Goal: Task Accomplishment & Management: Manage account settings

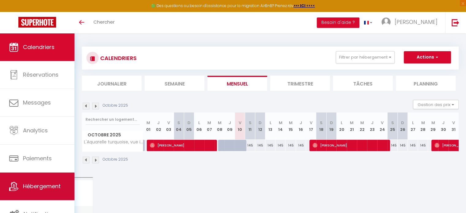
click at [42, 189] on span "Hébergement" at bounding box center [42, 186] width 38 height 8
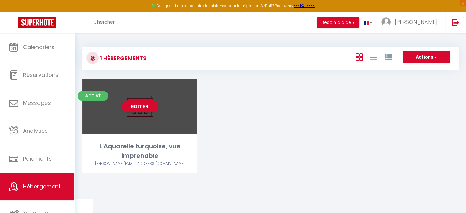
click at [159, 127] on div "Editer" at bounding box center [139, 106] width 115 height 55
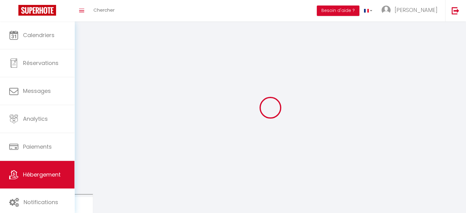
select select "1"
select select "28"
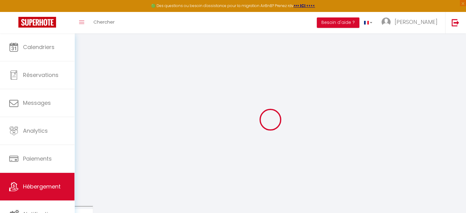
select select
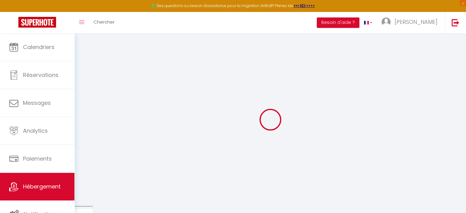
select select
checkbox input "false"
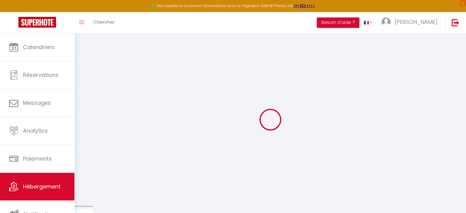
select select
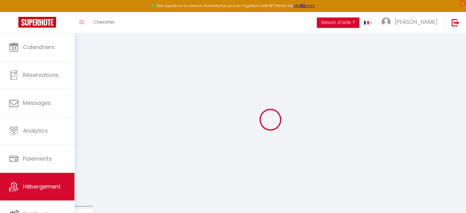
select select
checkbox input "false"
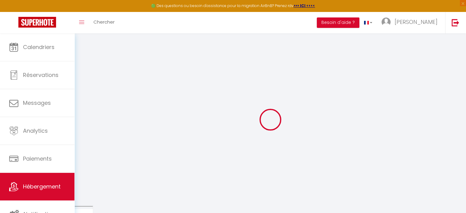
checkbox input "false"
select select
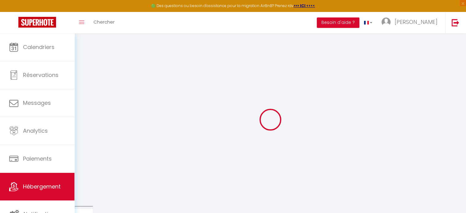
select select
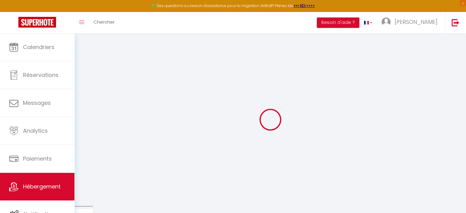
checkbox input "false"
select select
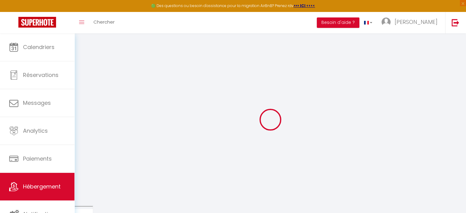
select select
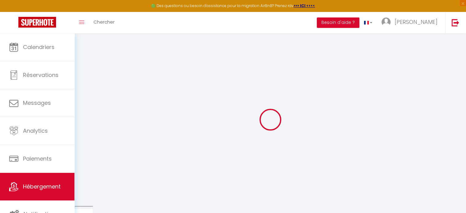
select select
checkbox input "false"
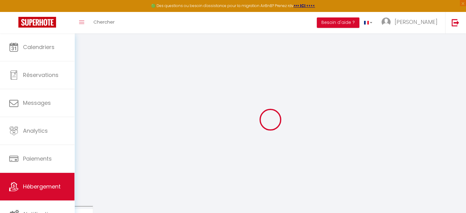
checkbox input "false"
select select
type input "L'Aquarelle turquoise, vue imprenable"
select select "2"
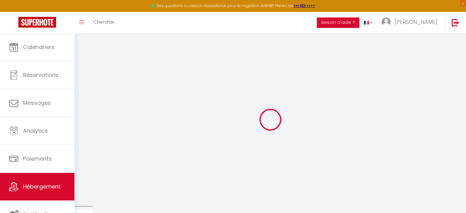
type input "160"
type input "60"
select select
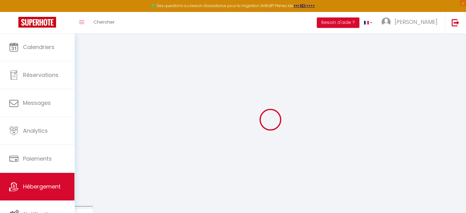
select select
type input "[STREET_ADDRESS]"
type input "97126"
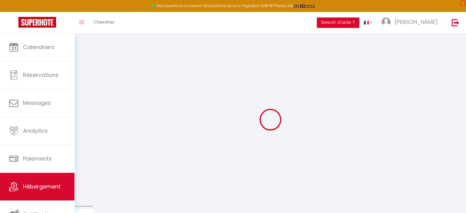
type input "Deshaies"
select select "88"
type input "[EMAIL_ADDRESS][DOMAIN_NAME]"
select select
checkbox input "false"
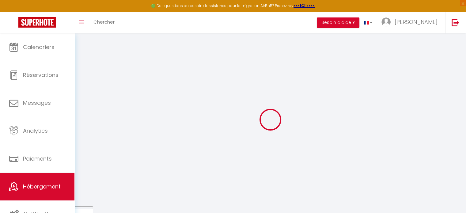
checkbox input "false"
select select
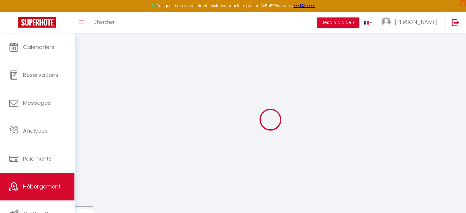
type input "0"
select select "17:00"
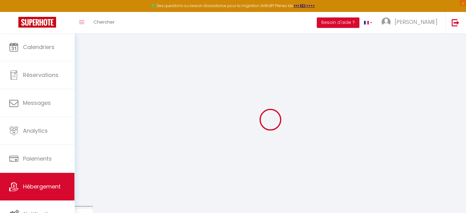
select select "23:45"
select select "11:00"
select select "30"
select select "120"
select select "12:00"
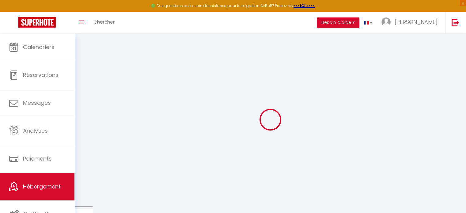
select select
checkbox input "false"
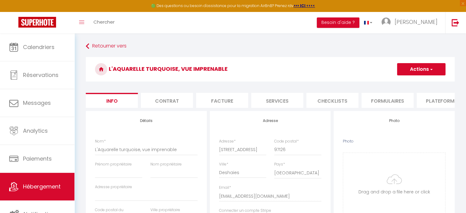
select select
checkbox input "false"
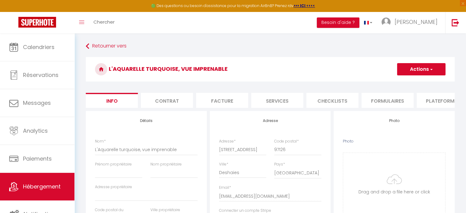
click at [171, 105] on li "Contrat" at bounding box center [167, 100] width 52 height 15
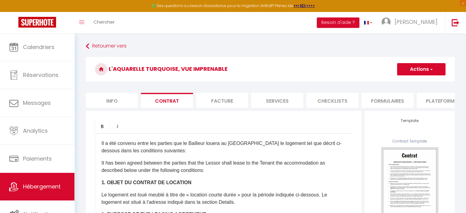
click at [119, 97] on li "Info" at bounding box center [112, 100] width 52 height 15
select select
checkbox input "false"
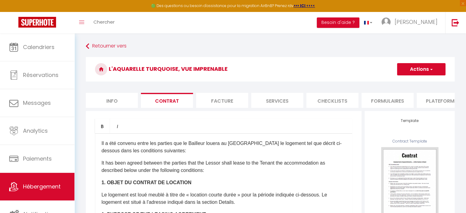
checkbox input "false"
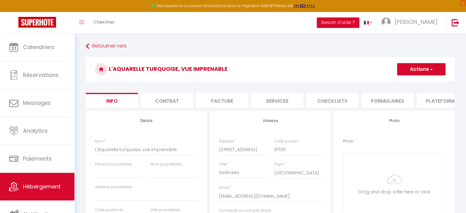
click at [273, 103] on li "Services" at bounding box center [277, 100] width 52 height 15
select select
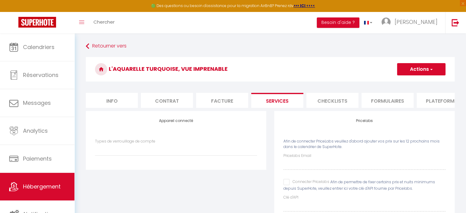
click at [399, 100] on li "Formulaires" at bounding box center [387, 100] width 52 height 15
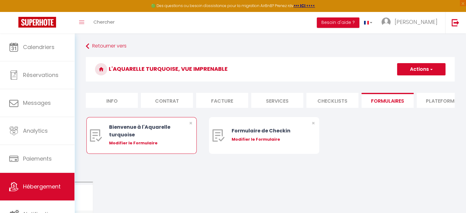
click at [157, 135] on div "Bienvenue à l'Aquarelle turquoise" at bounding box center [146, 130] width 74 height 15
click at [146, 145] on div "Modifier le Formulaire" at bounding box center [146, 143] width 74 height 6
type input "Bienvenue à l'Aquarelle turquoise"
type input "Afin de préparer au mieux votre arrivée, nous vous remercions de compléter le f…"
select select "[object Object]"
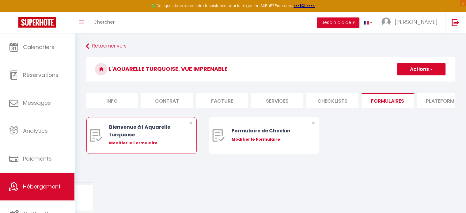
radio input "true"
type input "[URL][DOMAIN_NAME]"
select select
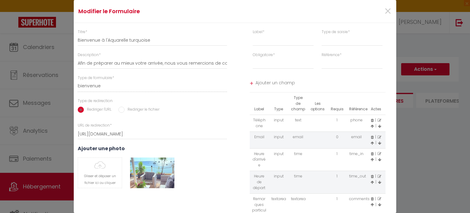
scroll to position [70, 0]
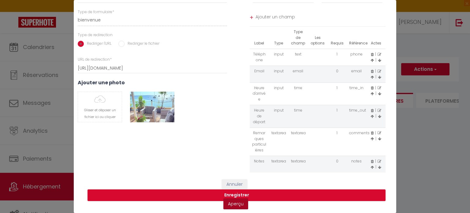
click at [235, 201] on link "Aperçu" at bounding box center [235, 203] width 25 height 11
click at [236, 189] on button "Enregistrer" at bounding box center [237, 195] width 298 height 12
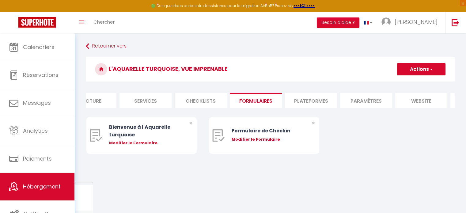
scroll to position [0, 133]
click at [321, 100] on li "Plateformes" at bounding box center [309, 100] width 52 height 15
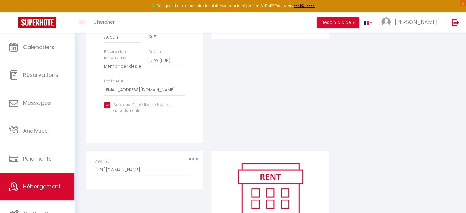
scroll to position [198, 0]
click at [132, 70] on select "Activée Demander des évaluations positives" at bounding box center [122, 66] width 36 height 12
click at [197, 69] on div "Modification des informations Temps de préparation [GEOGRAPHIC_DATA] 1 nuit ava…" at bounding box center [144, 59] width 107 height 135
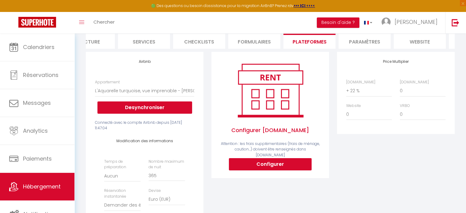
scroll to position [59, 0]
click at [348, 47] on li "Paramètres" at bounding box center [364, 41] width 52 height 15
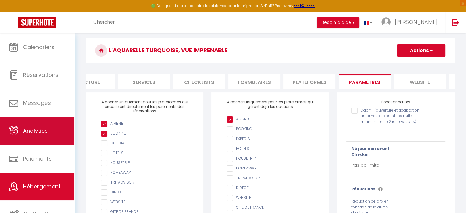
scroll to position [2, 0]
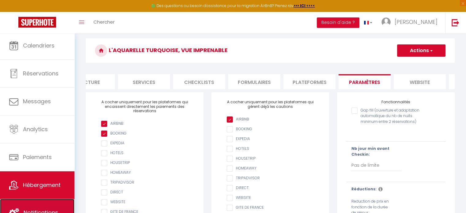
click at [36, 200] on link "Notifications" at bounding box center [37, 213] width 74 height 28
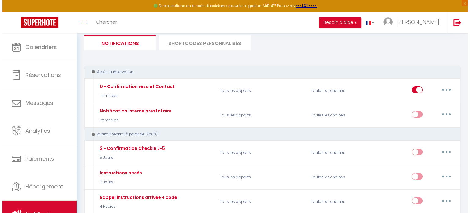
scroll to position [42, 0]
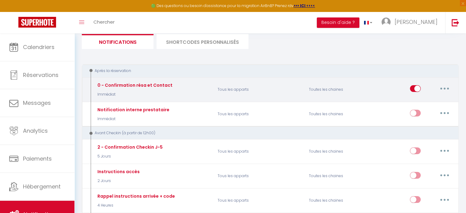
click at [445, 90] on button "button" at bounding box center [444, 89] width 17 height 10
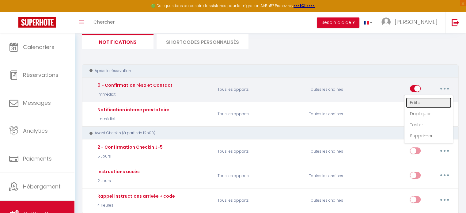
click at [419, 99] on link "Editer" at bounding box center [428, 102] width 45 height 10
type input "0 - Confirmation résa et Contact"
select select "Immédiat"
select select "if_booking_is_paid"
checkbox input "true"
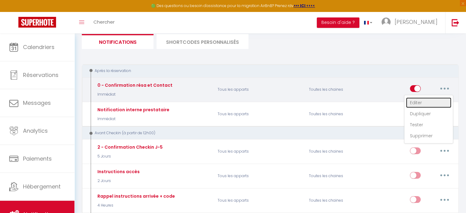
checkbox input "false"
radio input "true"
type input "Merci pour votre réservation - [BOOKING:ID] - [GUEST:FIRST_NAME] [GUEST:LAST_NA…"
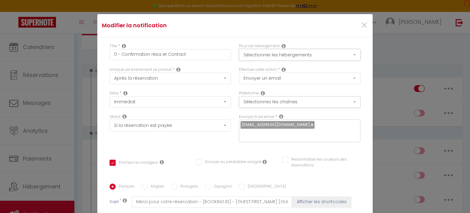
click at [313, 55] on button "Sélectionner les hébergements" at bounding box center [300, 55] width 122 height 12
click at [271, 100] on button "Sélectionnez les chaînes" at bounding box center [300, 102] width 122 height 12
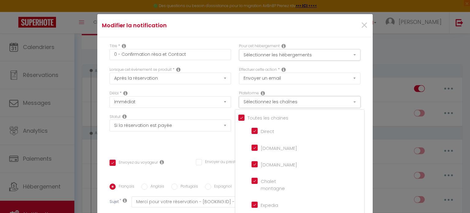
click at [271, 100] on button "Sélectionnez les chaînes" at bounding box center [300, 102] width 122 height 12
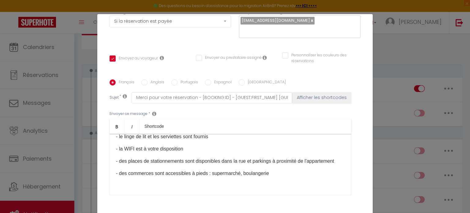
scroll to position [76, 0]
click at [209, 177] on p "- des commerces sont accessibles à pieds : supermarché, boulangerie" at bounding box center [230, 173] width 229 height 7
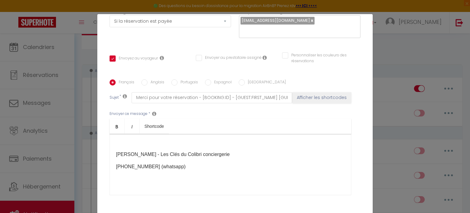
scroll to position [137, 0]
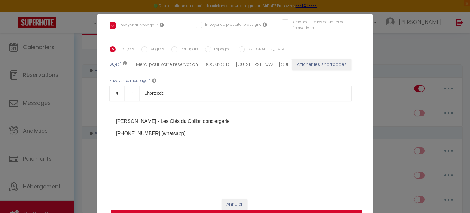
click at [318, 211] on button "Mettre à jour" at bounding box center [236, 215] width 251 height 12
checkbox input "true"
checkbox input "false"
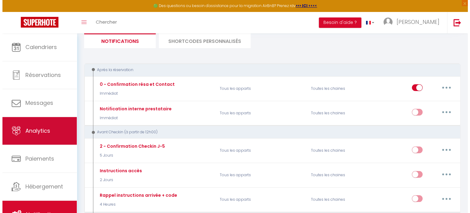
scroll to position [2, 0]
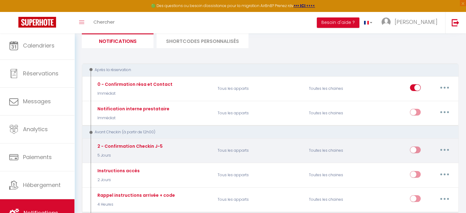
click at [444, 153] on button "button" at bounding box center [444, 150] width 17 height 10
click at [422, 165] on link "Editer" at bounding box center [428, 163] width 45 height 10
type input "2 - Confirmation Checkin J-5"
select select "5 Jours"
select select "if_booking_is_paid"
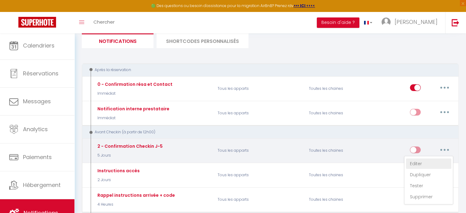
checkbox input "true"
checkbox input "false"
radio input "true"
type input "Votre réservation - [RENTAL:NAME]"
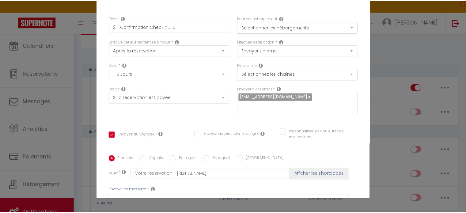
scroll to position [0, 0]
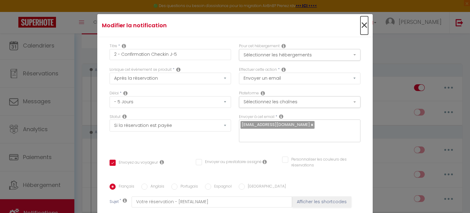
click at [361, 25] on span "×" at bounding box center [365, 25] width 8 height 18
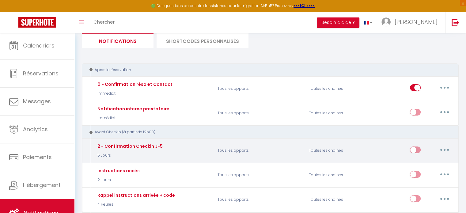
click at [410, 147] on input "checkbox" at bounding box center [415, 150] width 11 height 9
checkbox input "true"
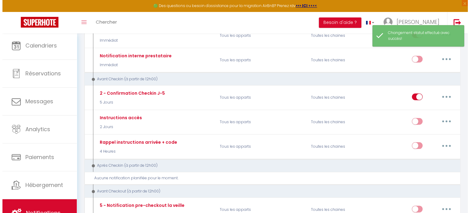
scroll to position [95, 0]
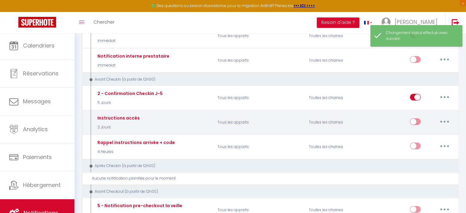
click at [447, 119] on button "button" at bounding box center [444, 122] width 17 height 10
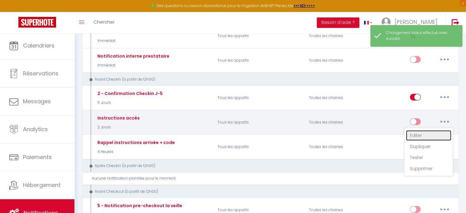
click at [410, 133] on link "Editer" at bounding box center [428, 135] width 45 height 10
type input "Instructions accès"
select select "2 Jours"
checkbox input "true"
checkbox input "false"
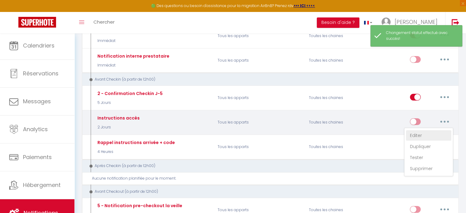
checkbox input "false"
type input "Instruction accès - [RENTAL:NAME]"
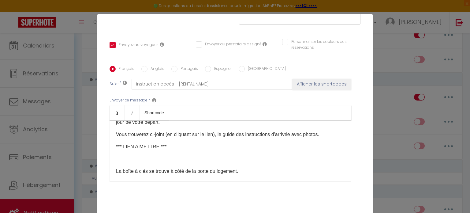
scroll to position [67, 0]
click at [163, 144] on p "*** LIEN A METTRE ***" at bounding box center [230, 146] width 229 height 7
drag, startPoint x: 160, startPoint y: 145, endPoint x: 113, endPoint y: 145, distance: 47.4
click at [113, 145] on div "Bonjour [GUEST:FIRST_NAME], Nous vous contactons dans le cadre de votre séjour …" at bounding box center [231, 150] width 242 height 61
click at [124, 159] on p at bounding box center [230, 158] width 229 height 7
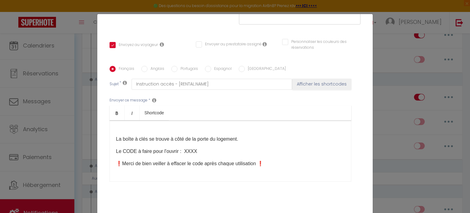
scroll to position [100, 0]
drag, startPoint x: 195, startPoint y: 150, endPoint x: 182, endPoint y: 149, distance: 13.6
click at [182, 149] on p "Le CODE à faire pour l'ouvrir : XXXX" at bounding box center [230, 150] width 229 height 7
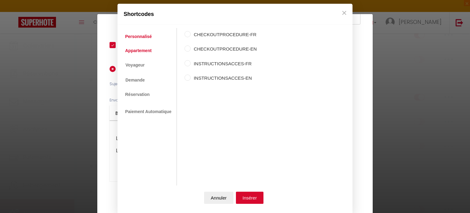
click at [148, 49] on link "Appartement" at bounding box center [138, 50] width 32 height 11
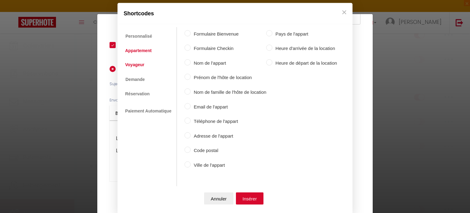
click at [140, 66] on link "Voyageur" at bounding box center [134, 64] width 25 height 11
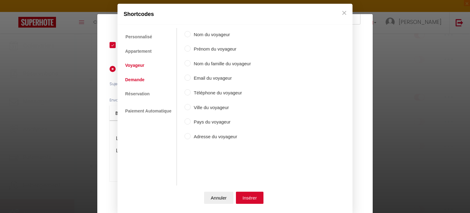
click at [140, 78] on link "Demande" at bounding box center [134, 79] width 25 height 11
click at [145, 32] on link "Personnalisé" at bounding box center [138, 36] width 33 height 11
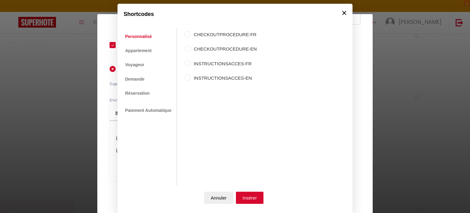
click at [341, 13] on button "×" at bounding box center [344, 13] width 9 height 12
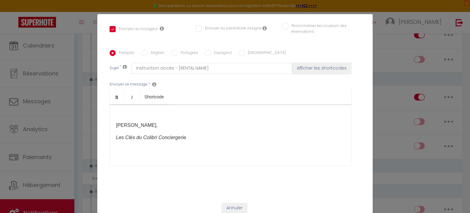
scroll to position [137, 0]
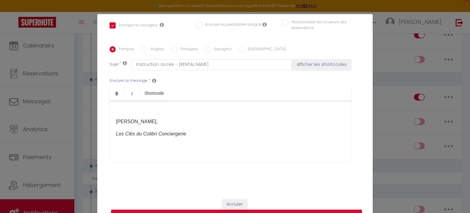
click at [287, 210] on button "Mettre à jour" at bounding box center [236, 215] width 251 height 12
checkbox input "true"
checkbox input "false"
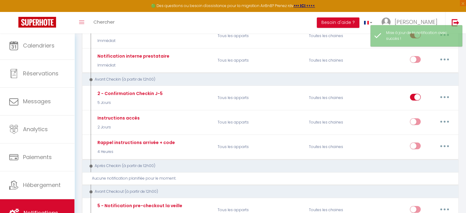
checkbox input "true"
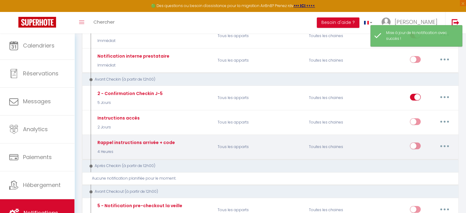
click at [449, 144] on button "button" at bounding box center [444, 146] width 17 height 10
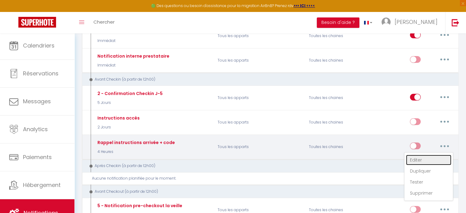
click at [416, 159] on link "Editer" at bounding box center [428, 160] width 45 height 10
type input "Rappel instructions arrivée + code"
select select "4 Heures"
select select "if_booking_is_paid"
checkbox input "true"
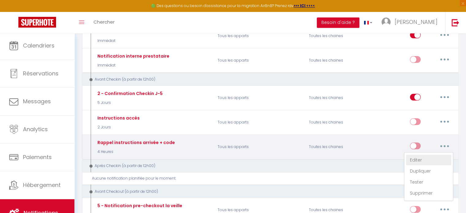
checkbox input "false"
radio input "true"
type input "Rappel instructions arrivée - [RENTAL:NAME]"
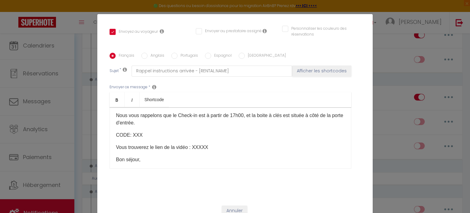
scroll to position [14, 0]
drag, startPoint x: 209, startPoint y: 147, endPoint x: 162, endPoint y: 147, distance: 46.8
click at [162, 147] on p "Vous trouverez le lien de la vidéo : XXXXX" at bounding box center [230, 146] width 229 height 7
click at [224, 142] on div "Bonjour [GUEST:FIRST_NAME], Nous vous rappelons que le Check-in est à partir de…" at bounding box center [231, 137] width 242 height 61
drag, startPoint x: 207, startPoint y: 147, endPoint x: 114, endPoint y: 144, distance: 93.1
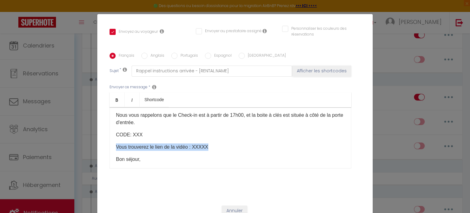
click at [116, 144] on p "Vous trouverez le lien de la vidéo : XXXXX" at bounding box center [230, 146] width 229 height 7
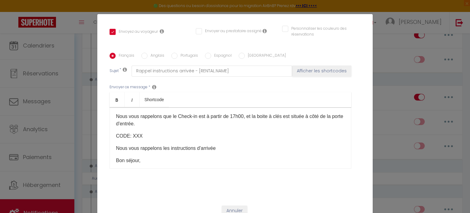
scroll to position [23, 0]
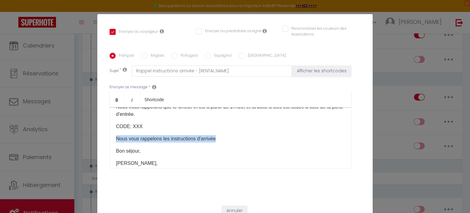
drag, startPoint x: 213, startPoint y: 139, endPoint x: 114, endPoint y: 141, distance: 99.2
click at [116, 141] on p "Nous vous rappelons les instructions d'arrivée" at bounding box center [230, 138] width 229 height 7
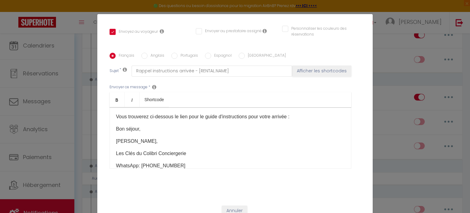
scroll to position [45, 0]
click at [118, 128] on p at bounding box center [230, 128] width 229 height 7
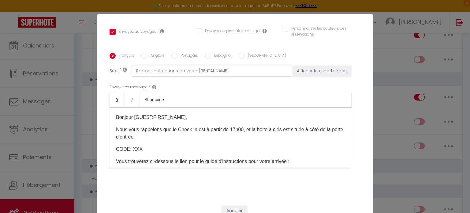
scroll to position [137, 0]
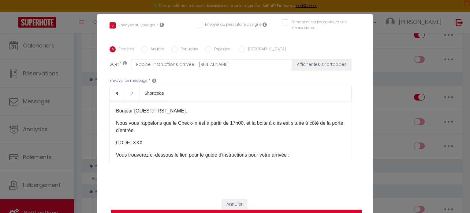
click at [285, 210] on button "Mettre à jour" at bounding box center [236, 215] width 251 height 12
checkbox input "true"
checkbox input "false"
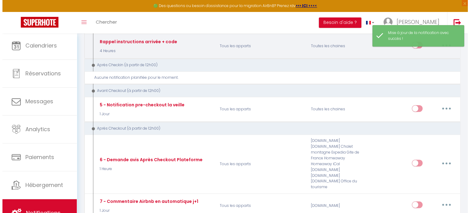
scroll to position [196, 0]
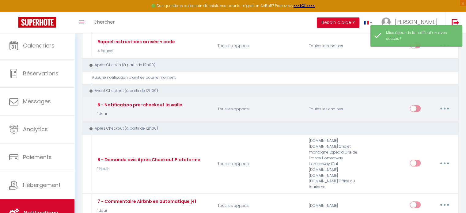
click at [450, 104] on button "button" at bounding box center [444, 108] width 17 height 10
click at [418, 121] on link "Editer" at bounding box center [428, 122] width 45 height 10
type input "5 - Notification pre-checkout la veille"
select select "4"
select select "1 Jour"
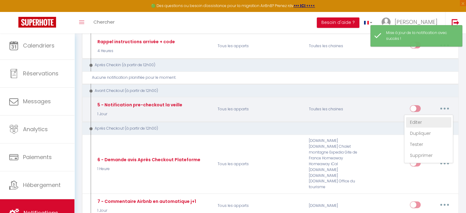
select select "if_booking_is_paid"
checkbox input "true"
checkbox input "false"
radio input "true"
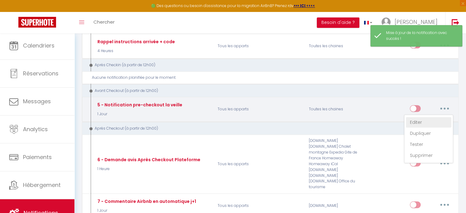
type input "Informations utiles pour votre départ - [RENTAL:NAME]"
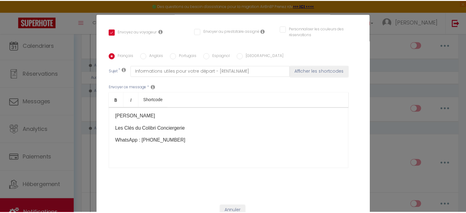
scroll to position [0, 0]
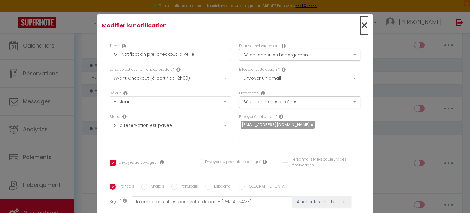
click at [361, 23] on span "×" at bounding box center [365, 25] width 8 height 18
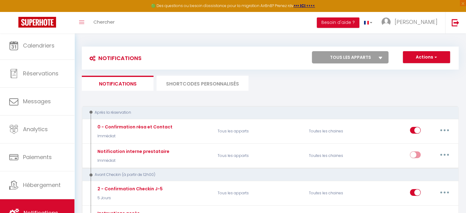
click at [202, 84] on li "SHORTCODES PERSONNALISÉS" at bounding box center [202, 83] width 92 height 15
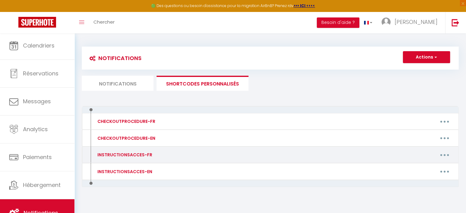
click at [442, 154] on button "button" at bounding box center [444, 155] width 17 height 10
click at [407, 168] on link "Editer" at bounding box center [428, 168] width 45 height 10
type input "INSTRUCTIONSACCES-FR"
type textarea "Il ne vous reste plus qu’à venir avec vos valises, en effet tout est fourni dan…"
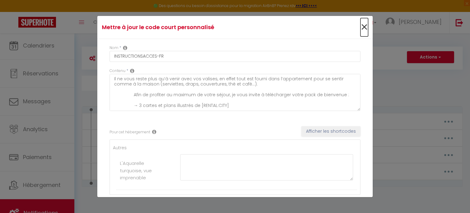
click at [361, 25] on span "×" at bounding box center [365, 27] width 8 height 18
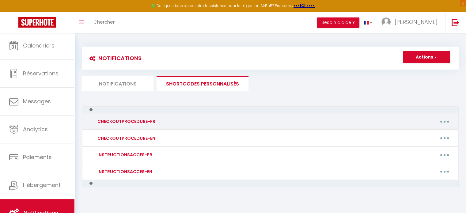
click at [443, 121] on icon "button" at bounding box center [444, 122] width 2 height 2
click at [414, 133] on link "Editer" at bounding box center [428, 135] width 45 height 10
type input "CHECKOUTPROCEDURE-FR"
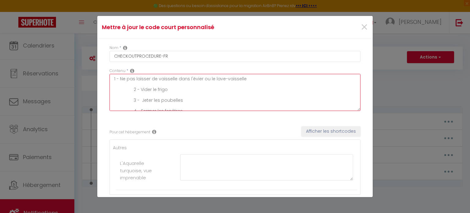
click at [130, 89] on textarea "1 - Ne pas laisser de vaisselle dans l'évier ou le lave-vaisselle 2 - Vider le …" at bounding box center [235, 92] width 251 height 37
click at [133, 89] on textarea "1 - Ne pas laisser de vaisselle dans l'évier ou le lave-vaisselle 2 - Vider le …" at bounding box center [235, 92] width 251 height 37
drag, startPoint x: 133, startPoint y: 99, endPoint x: 99, endPoint y: 100, distance: 33.4
click at [99, 100] on div "Nom * CHECKOUTPROCEDURE-FR Contenu * 1 - Ne pas laisser de vaisselle dans l'évi…" at bounding box center [234, 128] width 275 height 179
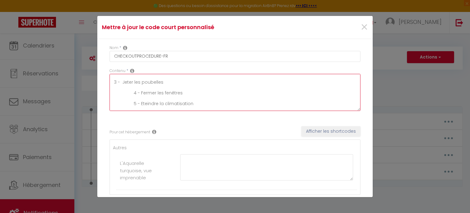
drag, startPoint x: 132, startPoint y: 92, endPoint x: 94, endPoint y: 95, distance: 37.8
click at [94, 95] on div "Mettre à jour le code court personnalisé × Nom * CHECKOUTPROCEDURE-FR Contenu *…" at bounding box center [235, 106] width 470 height 213
click at [135, 104] on textarea "1 - Ne pas laisser de vaisselle dans l'évier ou le lave-vaisselle 2 - Vider le …" at bounding box center [235, 92] width 251 height 37
drag, startPoint x: 133, startPoint y: 102, endPoint x: 92, endPoint y: 104, distance: 41.0
click at [92, 104] on div "Mettre à jour le code court personnalisé × Nom * CHECKOUTPROCEDURE-FR Contenu *…" at bounding box center [235, 106] width 470 height 213
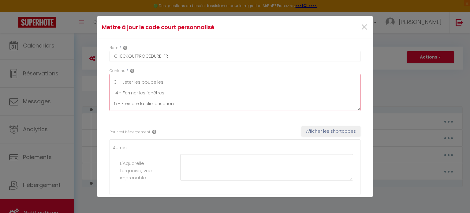
scroll to position [27, 0]
drag, startPoint x: 132, startPoint y: 104, endPoint x: 88, endPoint y: 106, distance: 44.1
click at [88, 106] on div "Mettre à jour le code court personnalisé × Nom * CHECKOUTPROCEDURE-FR Contenu *…" at bounding box center [235, 106] width 470 height 213
click at [122, 99] on textarea "1 - Ne pas laisser de vaisselle dans l'évier ou le lave-vaisselle 2 - Vider le …" at bounding box center [235, 92] width 251 height 37
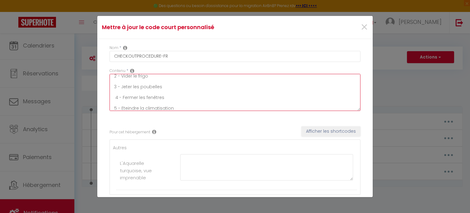
scroll to position [13, 0]
click at [115, 96] on textarea "1 - Ne pas laisser de vaisselle dans l'évier ou le lave-vaisselle 2 - Vider le …" at bounding box center [235, 92] width 251 height 37
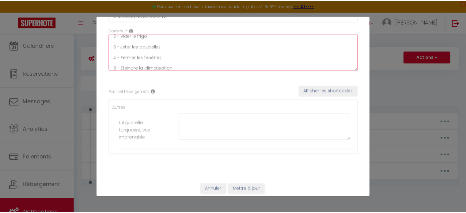
scroll to position [43, 0]
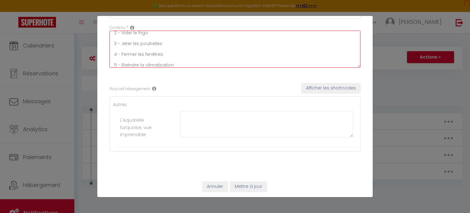
type textarea "1 - Ne pas laisser de vaisselle dans l'évier ou le lave-vaisselle 2 - Vider le …"
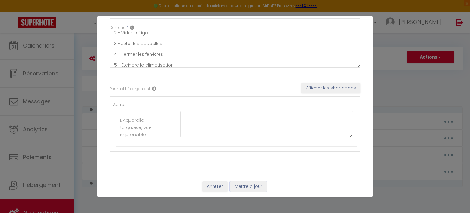
click at [245, 187] on button "Mettre à jour" at bounding box center [248, 186] width 37 height 10
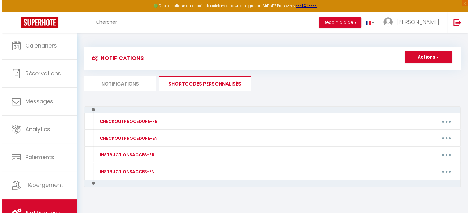
scroll to position [33, 0]
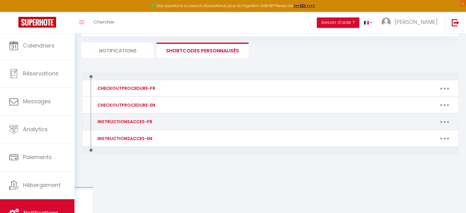
click at [444, 118] on button "button" at bounding box center [444, 122] width 17 height 10
click at [420, 133] on link "Editer" at bounding box center [428, 135] width 45 height 10
type input "INSTRUCTIONSACCES-FR"
type textarea "Il ne vous reste plus qu’à venir avec vos valises, en effet tout est fourni dan…"
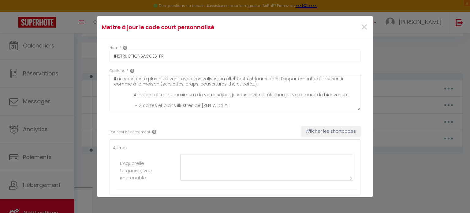
scroll to position [0, 0]
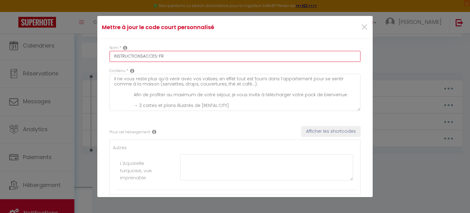
drag, startPoint x: 143, startPoint y: 54, endPoint x: 100, endPoint y: 58, distance: 43.0
click at [100, 58] on div "Nom * INSTRUCTIONSACCES-FR Contenu * Il ne vous reste plus qu’à venir avec vos …" at bounding box center [234, 128] width 275 height 179
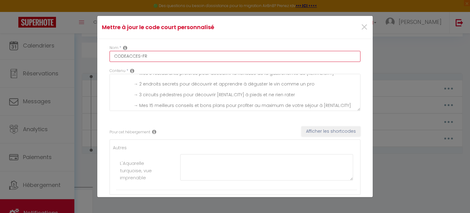
scroll to position [43, 0]
type input "CODEACCES-FR"
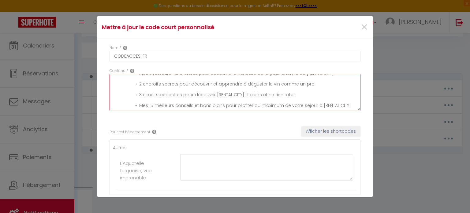
scroll to position [0, 0]
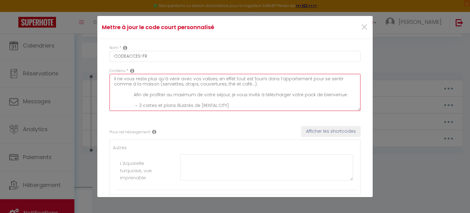
drag, startPoint x: 347, startPoint y: 104, endPoint x: 94, endPoint y: 71, distance: 254.9
click at [94, 71] on div "Mettre à jour le code court personnalisé × Nom * CODEACCES-FR Contenu * Il ne v…" at bounding box center [235, 106] width 470 height 213
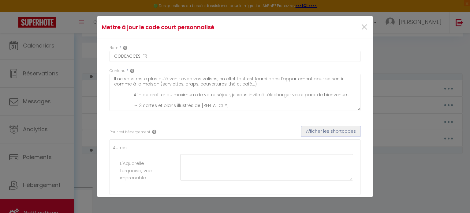
click at [320, 130] on button "Afficher les shortcodes" at bounding box center [331, 131] width 59 height 10
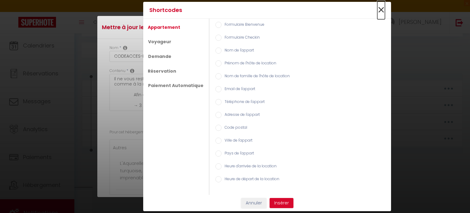
click at [381, 9] on span "×" at bounding box center [381, 10] width 8 height 18
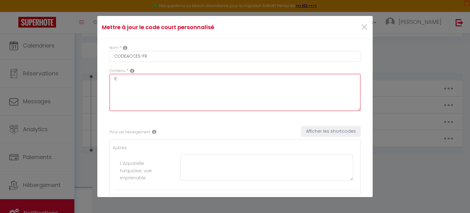
type textarea "l"
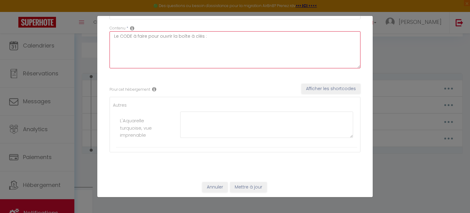
scroll to position [43, 0]
type textarea "Le CODE à faire pour ouvrir la boîte à clés :"
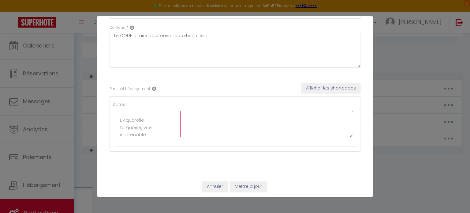
click at [206, 128] on textarea at bounding box center [266, 124] width 173 height 26
type textarea "5613"
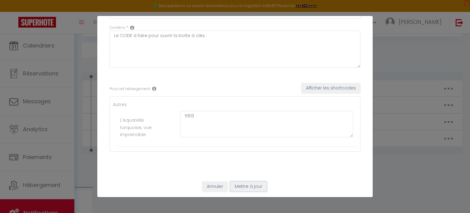
click at [242, 187] on button "Mettre à jour" at bounding box center [248, 186] width 37 height 10
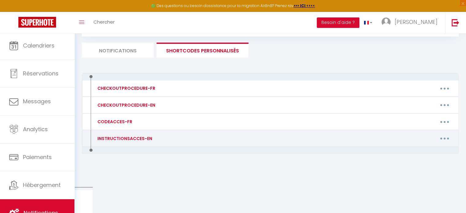
click at [442, 139] on button "button" at bounding box center [444, 138] width 17 height 10
click at [415, 151] on link "Editer" at bounding box center [428, 152] width 45 height 10
type input "INSTRUCTIONSACCES-EN"
type textarea "All you have to do is to come with your suitcases, everything you need is provi…"
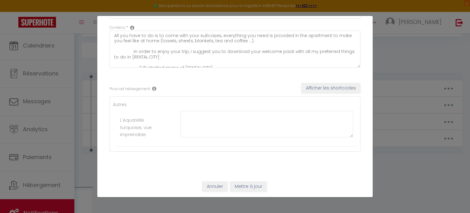
scroll to position [0, 0]
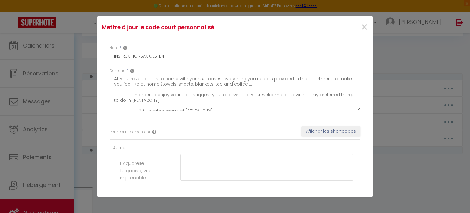
click at [140, 55] on input "INSTRUCTIONSACCES-EN" at bounding box center [235, 56] width 251 height 11
drag, startPoint x: 140, startPoint y: 55, endPoint x: 112, endPoint y: 55, distance: 27.6
click at [112, 55] on input "INSTRUCTIONSACCES-EN" at bounding box center [235, 56] width 251 height 11
type input "CODESACCES-EN"
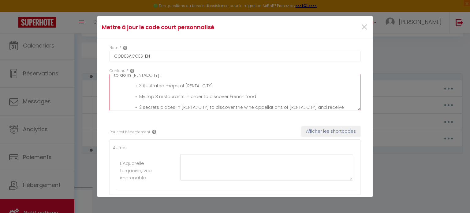
scroll to position [54, 0]
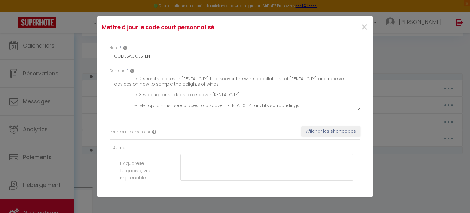
drag, startPoint x: 114, startPoint y: 78, endPoint x: 225, endPoint y: 115, distance: 117.3
click at [225, 115] on div "Contenu * All you have to do is to come with your suitcases, everything you nee…" at bounding box center [235, 92] width 259 height 49
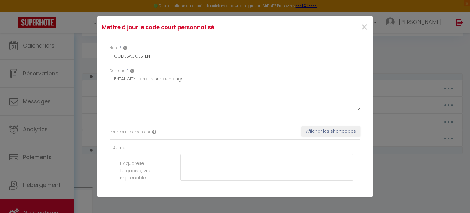
scroll to position [0, 0]
type textarea "s"
type textarea "L"
paste textarea "the code to open the key box"
click at [116, 79] on textarea "the code to open the key box" at bounding box center [235, 92] width 251 height 37
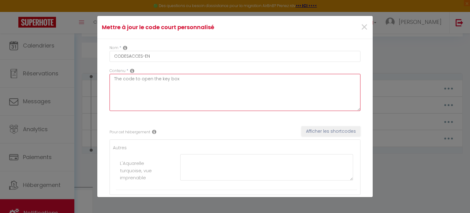
click at [190, 80] on textarea "The code to open the key box" at bounding box center [235, 92] width 251 height 37
type textarea "The code to open the key box :"
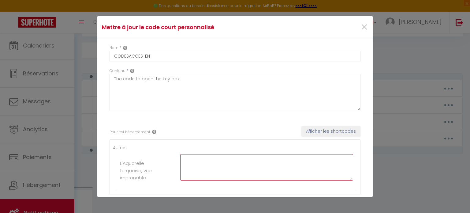
click at [269, 167] on textarea at bounding box center [266, 167] width 173 height 26
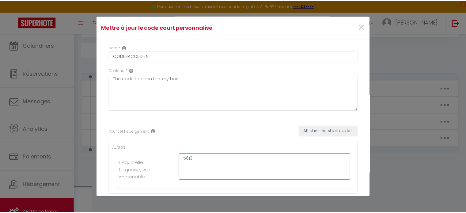
scroll to position [43, 0]
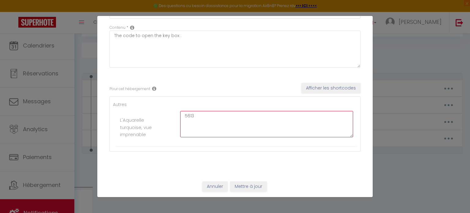
type textarea "5613"
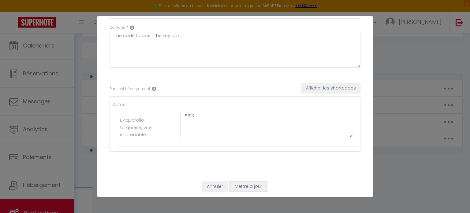
click at [252, 183] on button "Mettre à jour" at bounding box center [248, 186] width 37 height 10
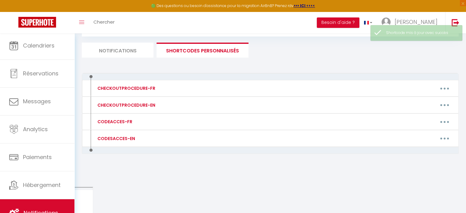
click at [106, 52] on li "Notifications" at bounding box center [118, 50] width 72 height 15
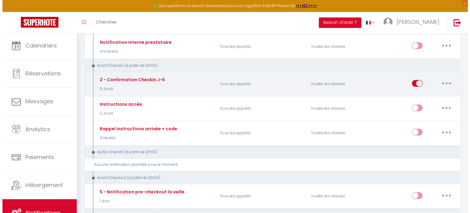
scroll to position [109, 0]
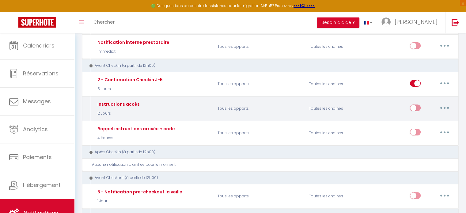
click at [446, 104] on button "button" at bounding box center [444, 108] width 17 height 10
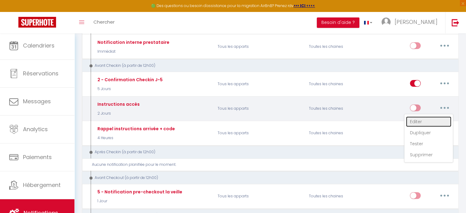
click at [415, 121] on link "Editer" at bounding box center [428, 121] width 45 height 10
type input "Instructions accès"
select select "2"
select select "2 Jours"
checkbox input "true"
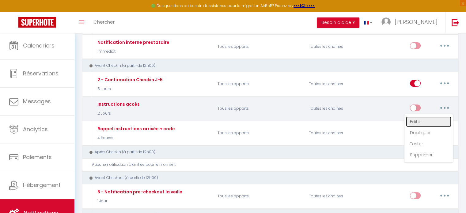
checkbox input "false"
type input "Instruction accès - [RENTAL:NAME]"
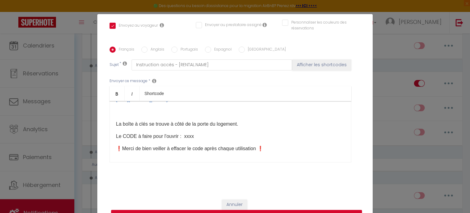
scroll to position [95, 0]
drag, startPoint x: 193, startPoint y: 136, endPoint x: 111, endPoint y: 131, distance: 82.2
click at [111, 131] on div "Bonjour [GUEST:FIRST_NAME], Nous vous contactons dans le cadre de votre séjour …" at bounding box center [231, 131] width 242 height 61
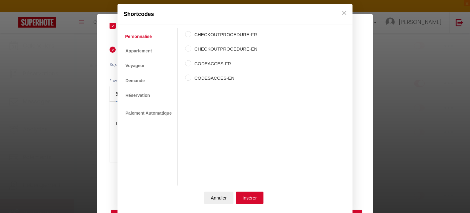
click at [188, 65] on input "CODEACCES-FR" at bounding box center [188, 63] width 6 height 6
radio input "true"
click at [249, 198] on button "Insérer" at bounding box center [250, 197] width 28 height 12
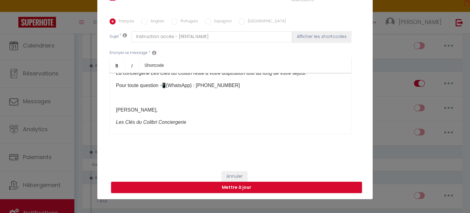
scroll to position [28, 0]
click at [282, 186] on button "Mettre à jour" at bounding box center [236, 188] width 251 height 12
checkbox input "true"
checkbox input "false"
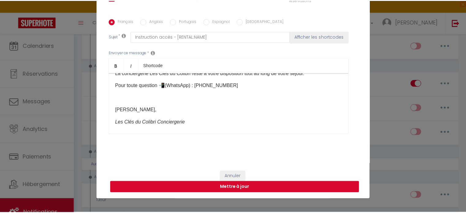
scroll to position [131, 0]
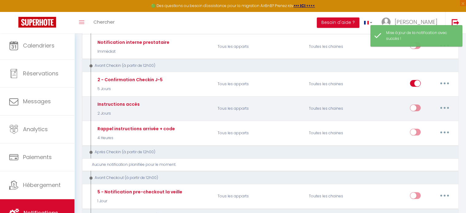
click at [446, 105] on button "button" at bounding box center [444, 108] width 17 height 10
click at [415, 144] on link "Tester" at bounding box center [428, 143] width 45 height 10
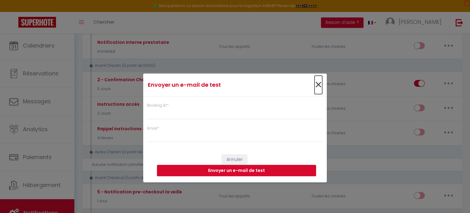
click at [320, 87] on span "×" at bounding box center [319, 85] width 8 height 18
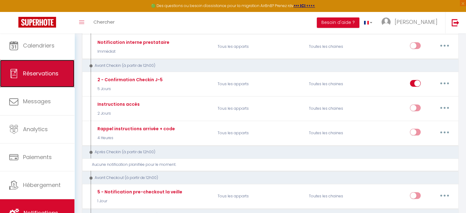
click at [32, 79] on link "Réservations" at bounding box center [37, 74] width 74 height 28
select select "not_cancelled"
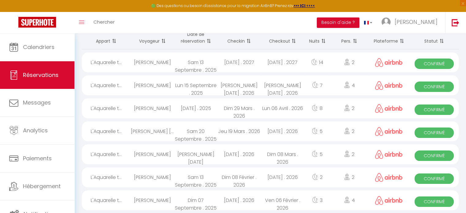
scroll to position [55, 0]
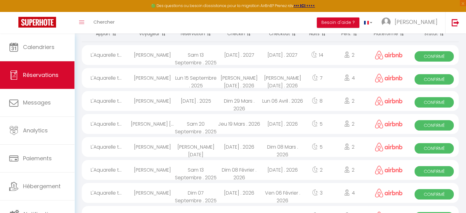
click at [260, 53] on div "[DATE] . 2027" at bounding box center [238, 55] width 43 height 20
select select "OK"
select select "0"
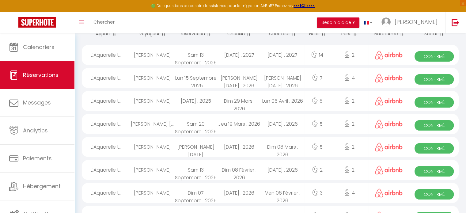
select select "1"
select select
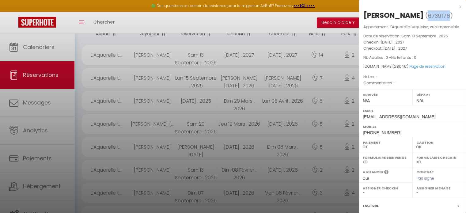
drag, startPoint x: 442, startPoint y: 16, endPoint x: 422, endPoint y: 15, distance: 20.6
click at [427, 15] on span "6739176" at bounding box center [438, 16] width 22 height 8
copy span "6739176"
click at [78, 137] on div at bounding box center [233, 106] width 466 height 213
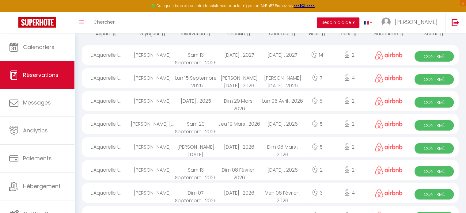
scroll to position [2, 0]
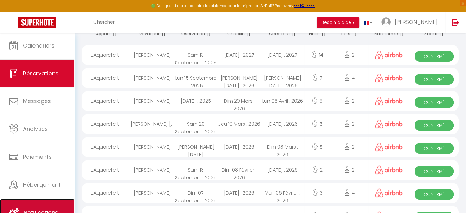
click at [43, 199] on link "Notifications" at bounding box center [37, 213] width 74 height 28
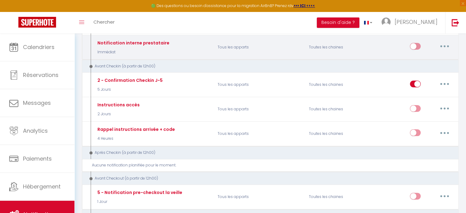
scroll to position [109, 0]
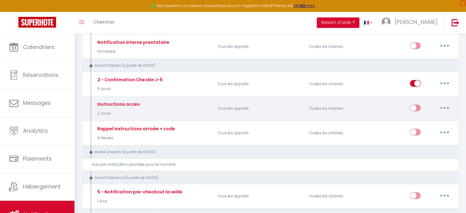
click at [444, 107] on button "button" at bounding box center [444, 108] width 17 height 10
click at [419, 141] on link "Tester" at bounding box center [428, 143] width 45 height 10
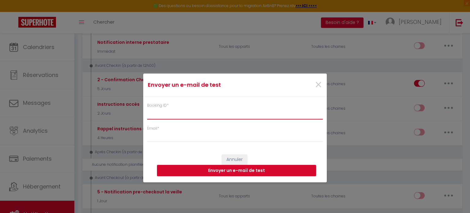
click at [236, 111] on input "Booking ID *" at bounding box center [235, 113] width 176 height 11
paste input "6739176"
type input "6739176"
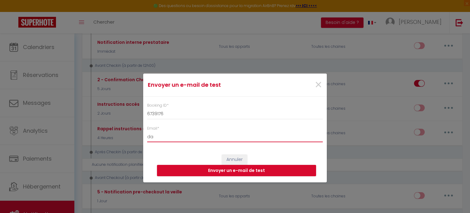
type input "[DATE][EMAIL_ADDRESS][PERSON_NAME][DOMAIN_NAME]"
click at [233, 170] on button "Envoyer un e-mail de test" at bounding box center [236, 171] width 159 height 12
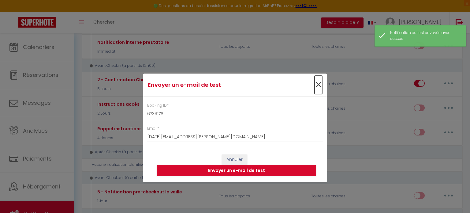
click at [320, 86] on span "×" at bounding box center [319, 85] width 8 height 18
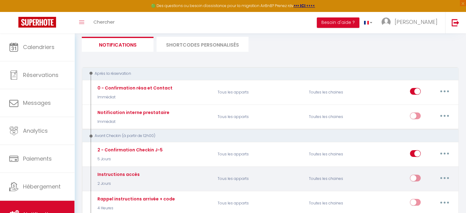
scroll to position [37, 0]
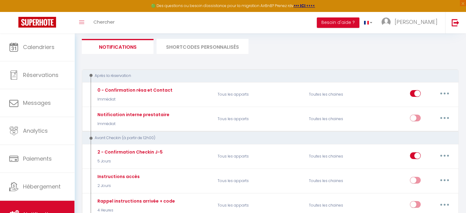
click at [219, 51] on li "SHORTCODES PERSONNALISÉS" at bounding box center [202, 46] width 92 height 15
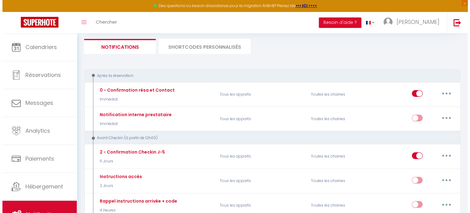
scroll to position [33, 0]
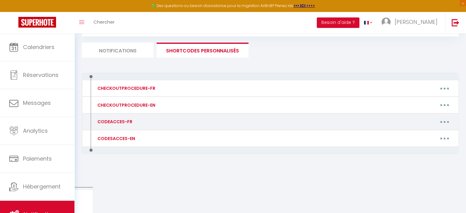
click at [450, 118] on button "button" at bounding box center [444, 122] width 17 height 10
click at [414, 136] on link "Editer" at bounding box center [428, 135] width 45 height 10
type input "CODEACCES-FR"
type textarea "Le CODE à faire pour ouvrir la boîte à clés :"
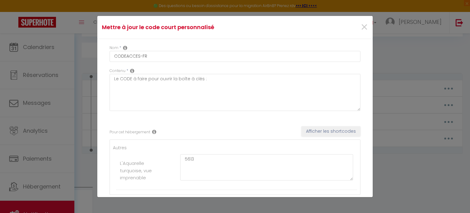
click at [132, 71] on icon at bounding box center [132, 70] width 4 height 5
click at [132, 70] on icon at bounding box center [132, 70] width 4 height 5
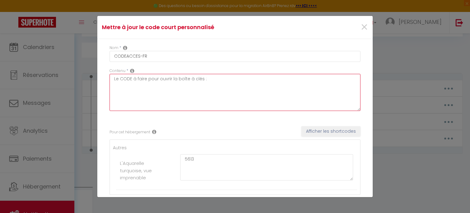
click at [129, 82] on textarea "Le CODE à faire pour ouvrir la boîte à clés :" at bounding box center [235, 92] width 251 height 37
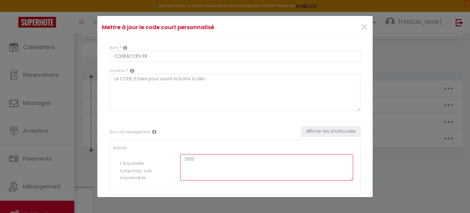
click at [182, 157] on textarea "5613" at bounding box center [266, 167] width 173 height 26
paste textarea "Le CODE à faire pour ouvrir la boîte à clés :"
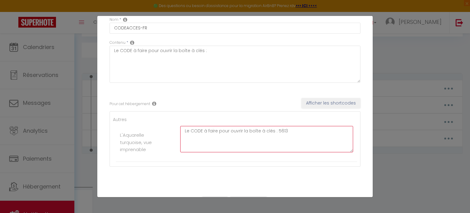
scroll to position [43, 0]
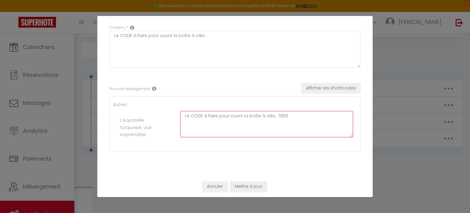
type textarea "Le CODE à faire pour ouvrir la boîte à clés : 5613"
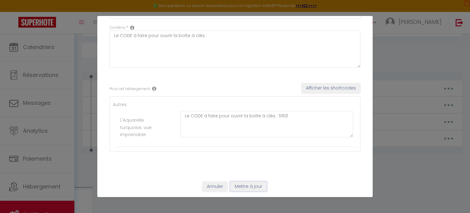
click at [244, 184] on button "Mettre à jour" at bounding box center [248, 186] width 37 height 10
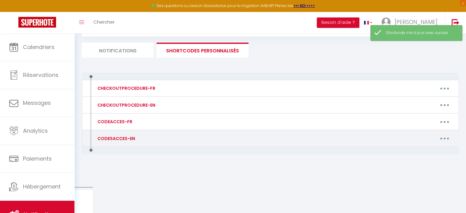
click at [442, 138] on button "button" at bounding box center [444, 138] width 17 height 10
click at [416, 149] on link "Editer" at bounding box center [428, 152] width 45 height 10
type input "CODESACCES-EN"
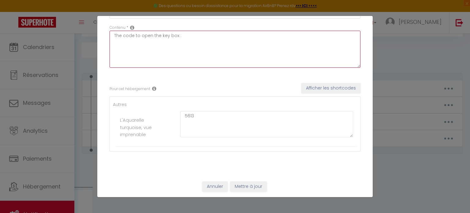
drag, startPoint x: 180, startPoint y: 38, endPoint x: 110, endPoint y: 36, distance: 70.1
click at [110, 36] on textarea "The code to open the key box :" at bounding box center [235, 49] width 251 height 37
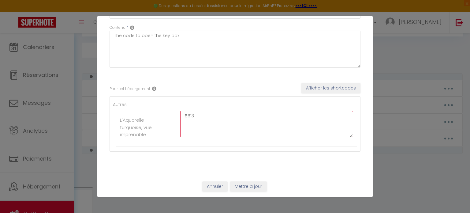
click at [182, 116] on textarea "5613" at bounding box center [266, 124] width 173 height 26
paste textarea "The code to open the key box :"
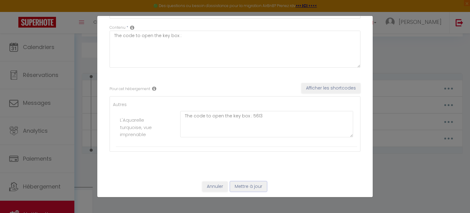
click at [247, 185] on button "Mettre à jour" at bounding box center [248, 186] width 37 height 10
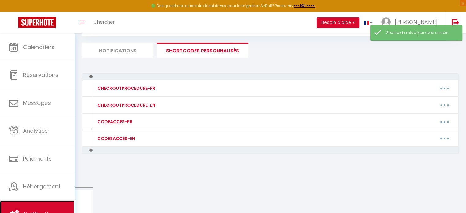
click at [35, 203] on link "Notifications" at bounding box center [37, 215] width 74 height 28
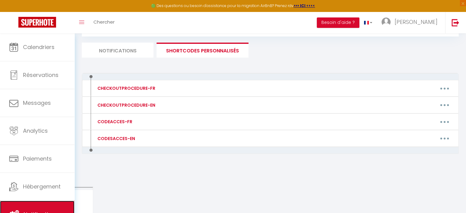
click at [50, 207] on link "Notifications" at bounding box center [37, 215] width 74 height 28
click at [148, 52] on li "Notifications" at bounding box center [118, 50] width 72 height 15
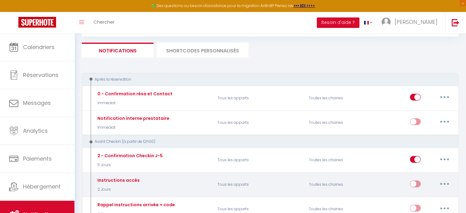
click at [445, 184] on button "button" at bounding box center [444, 184] width 17 height 10
click at [420, 193] on link "Editer" at bounding box center [428, 197] width 45 height 10
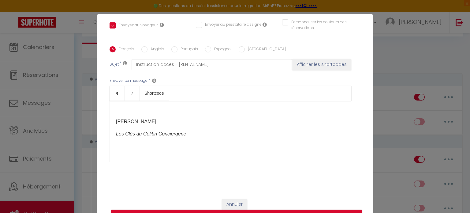
scroll to position [28, 0]
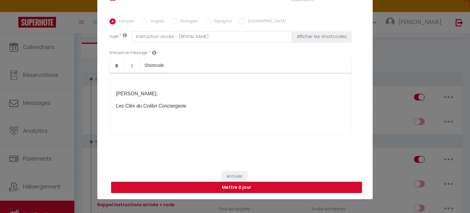
click at [261, 188] on button "Mettre à jour" at bounding box center [236, 188] width 251 height 12
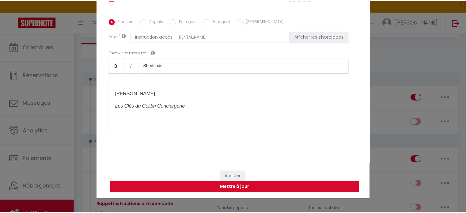
scroll to position [131, 0]
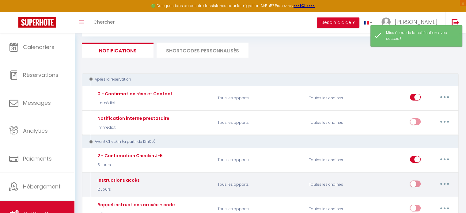
click at [442, 183] on button "button" at bounding box center [444, 184] width 17 height 10
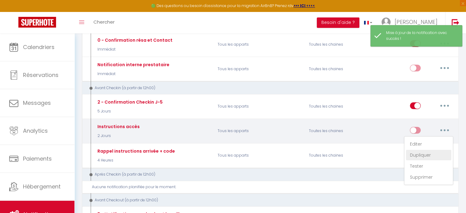
scroll to position [89, 0]
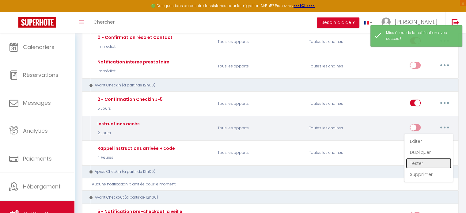
click at [420, 162] on link "Tester" at bounding box center [428, 163] width 45 height 10
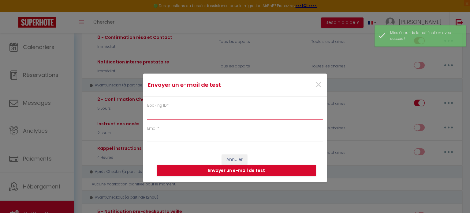
click at [220, 109] on input "Booking ID *" at bounding box center [235, 113] width 176 height 11
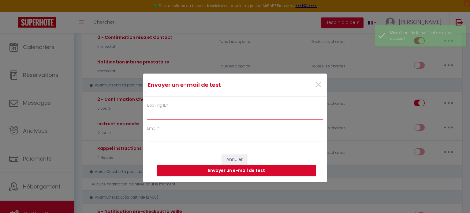
paste input "The code to open the key box :"
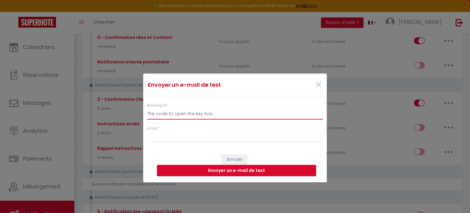
click at [220, 109] on input "The code to open the key box :" at bounding box center [235, 113] width 176 height 11
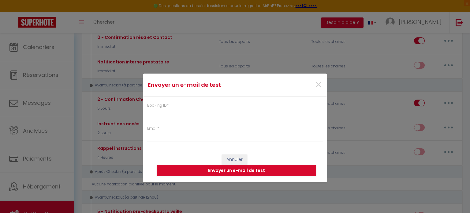
click at [122, 68] on div "Envoyer un e-mail de test × Booking ID * Email * Annuler Envoyer un e-mail de t…" at bounding box center [235, 106] width 470 height 213
click at [315, 82] on span "×" at bounding box center [319, 85] width 8 height 18
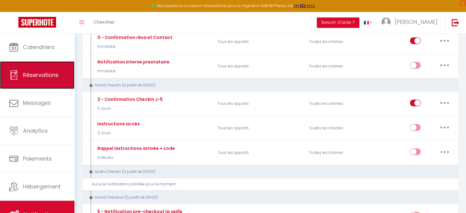
click at [54, 80] on link "Réservations" at bounding box center [37, 75] width 74 height 28
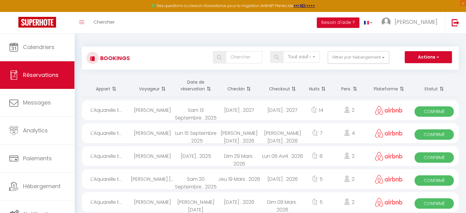
click at [258, 111] on div "[DATE] . 2027" at bounding box center [238, 110] width 43 height 20
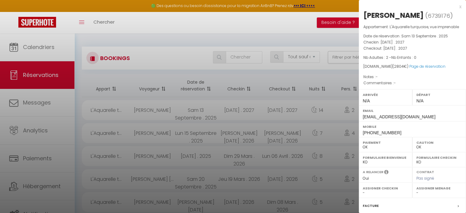
click at [437, 16] on span "6739176" at bounding box center [438, 16] width 22 height 8
copy span "6739176"
click at [70, 149] on div at bounding box center [233, 106] width 466 height 213
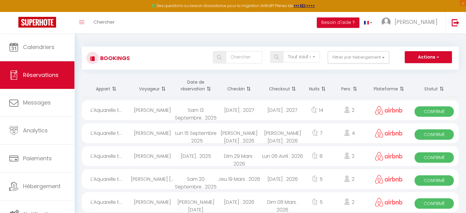
scroll to position [2, 0]
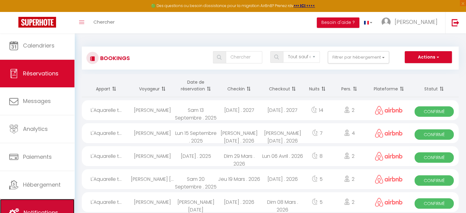
click at [43, 211] on span "Notifications" at bounding box center [41, 212] width 35 height 8
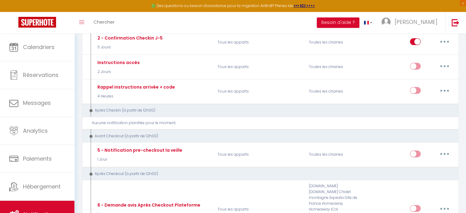
scroll to position [155, 0]
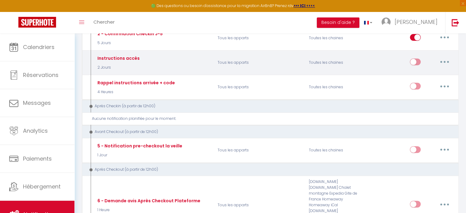
click at [446, 60] on button "button" at bounding box center [444, 62] width 17 height 10
click at [421, 97] on link "Tester" at bounding box center [428, 97] width 45 height 10
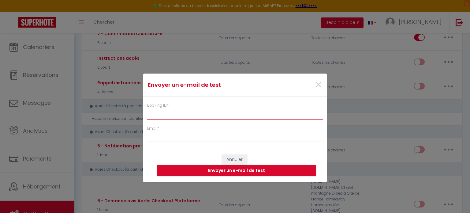
click at [201, 116] on input "Booking ID *" at bounding box center [235, 113] width 176 height 11
paste input "6739176"
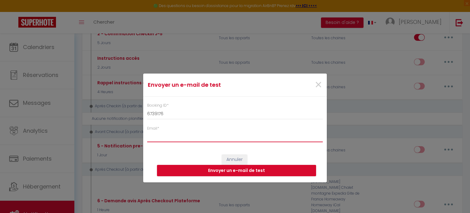
click at [187, 134] on input "Email *" at bounding box center [235, 136] width 176 height 11
click at [200, 168] on button "Envoyer un e-mail de test" at bounding box center [236, 171] width 159 height 12
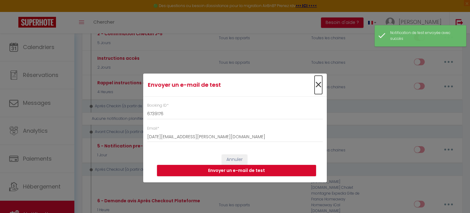
click at [318, 85] on span "×" at bounding box center [319, 85] width 8 height 18
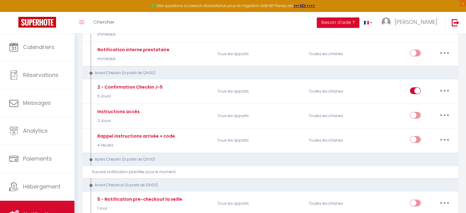
scroll to position [101, 0]
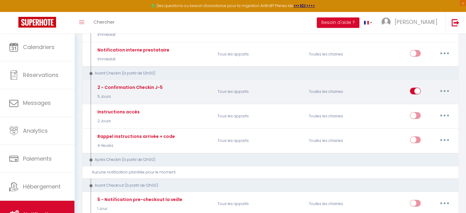
click at [449, 90] on button "button" at bounding box center [444, 91] width 17 height 10
click at [415, 127] on link "Tester" at bounding box center [428, 127] width 45 height 10
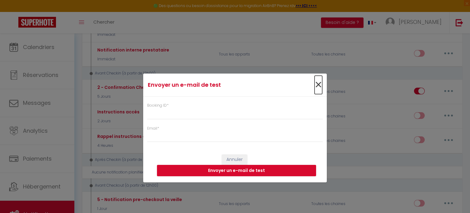
click at [318, 83] on span "×" at bounding box center [319, 85] width 8 height 18
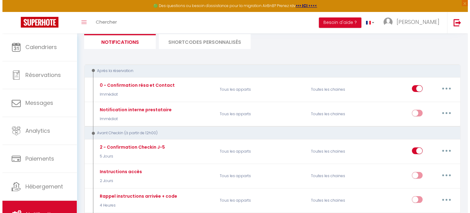
scroll to position [41, 0]
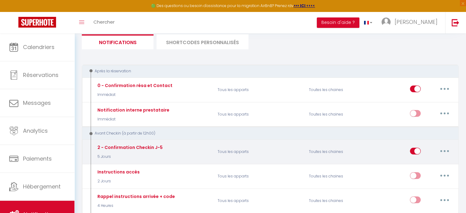
click at [441, 146] on button "button" at bounding box center [444, 151] width 17 height 10
click at [410, 163] on link "Editer" at bounding box center [428, 164] width 45 height 10
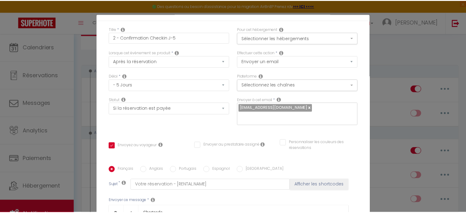
scroll to position [0, 0]
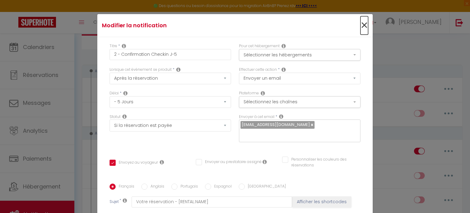
click at [361, 22] on span "×" at bounding box center [365, 25] width 8 height 18
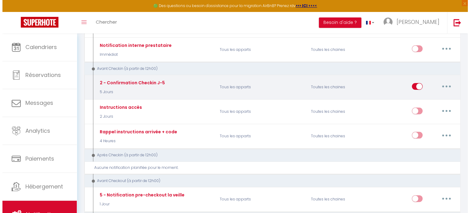
scroll to position [106, 0]
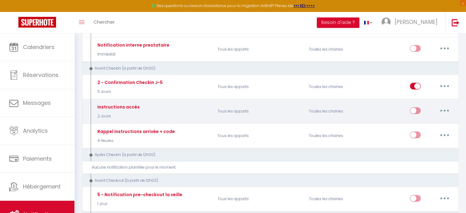
click at [413, 108] on input "checkbox" at bounding box center [415, 111] width 11 height 9
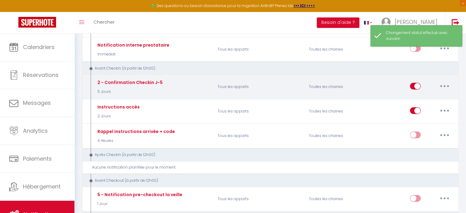
click at [447, 88] on button "button" at bounding box center [444, 86] width 17 height 10
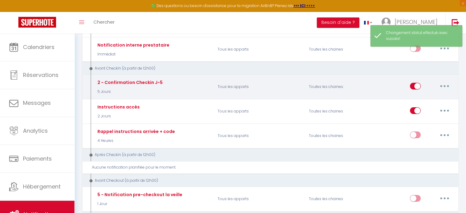
click at [416, 85] on input "checkbox" at bounding box center [415, 87] width 11 height 9
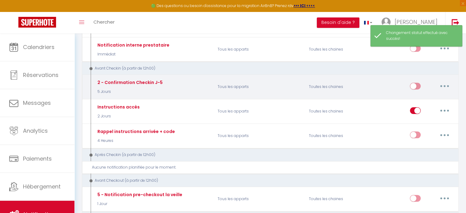
click at [438, 85] on button "button" at bounding box center [444, 86] width 17 height 10
click at [416, 97] on link "Editer" at bounding box center [428, 100] width 45 height 10
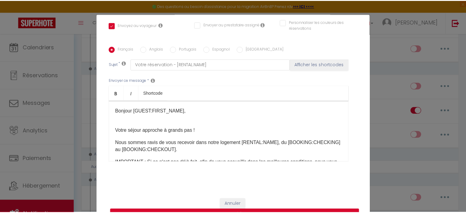
scroll to position [0, 0]
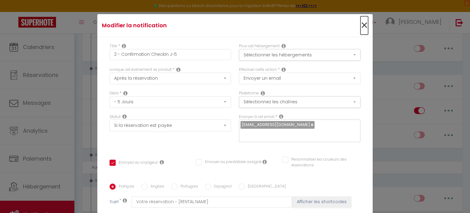
click at [361, 24] on span "×" at bounding box center [365, 25] width 8 height 18
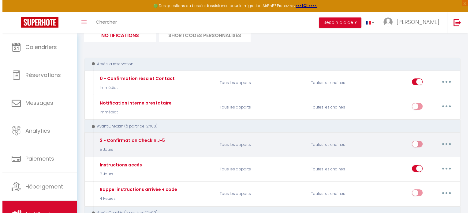
scroll to position [49, 0]
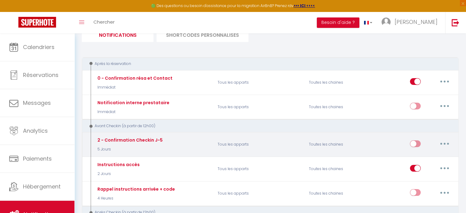
click at [414, 147] on input "checkbox" at bounding box center [415, 144] width 11 height 9
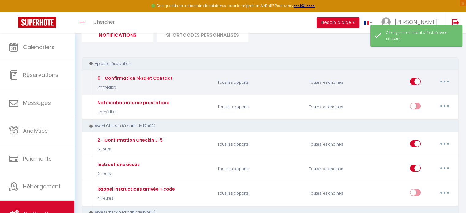
click at [442, 81] on button "button" at bounding box center [444, 82] width 17 height 10
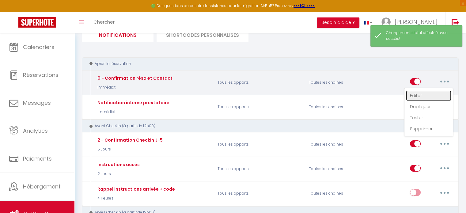
click at [421, 94] on link "Editer" at bounding box center [428, 95] width 45 height 10
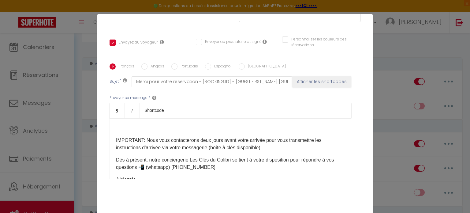
scroll to position [118, 0]
click at [227, 132] on p at bounding box center [230, 127] width 229 height 7
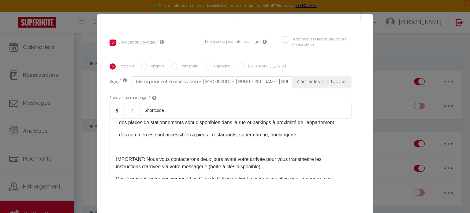
scroll to position [99, 0]
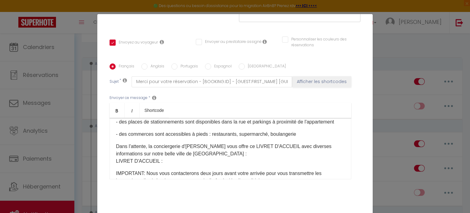
click at [162, 147] on div "Merci [GUEST:FIRST_NAME] pour votre réservation à [RENTAL:NAME] 🙏​ Afin de prép…" at bounding box center [231, 148] width 242 height 61
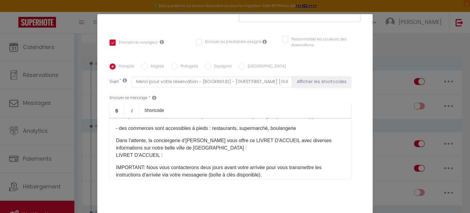
scroll to position [107, 0]
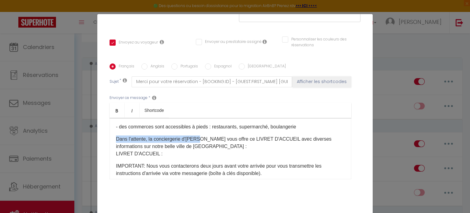
drag, startPoint x: 196, startPoint y: 145, endPoint x: 113, endPoint y: 143, distance: 83.0
click at [113, 143] on div "Merci [GUEST:FIRST_NAME] pour votre réservation à [RENTAL:NAME] 🙏​ Afin de prép…" at bounding box center [231, 148] width 242 height 61
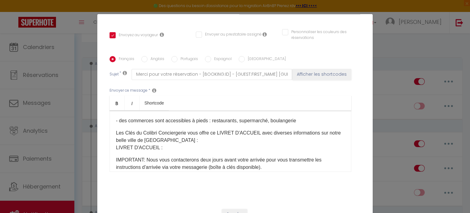
scroll to position [105, 0]
click at [254, 141] on p "Les Clés du Colibri Conciergerie vous offre ce LIVRET D'ACCUEIL avec diverses i…" at bounding box center [230, 141] width 229 height 22
drag, startPoint x: 252, startPoint y: 139, endPoint x: 233, endPoint y: 139, distance: 19.3
click at [233, 139] on p "Les Clés du Colibri Conciergerie vous offre ce LIVRET D'ACCUEIL avec diverses i…" at bounding box center [230, 141] width 229 height 22
click at [143, 147] on p "Les Clés du Colibri Conciergerie vous offre ce LIVRET DE BIENVENUE où vous trou…" at bounding box center [230, 141] width 229 height 22
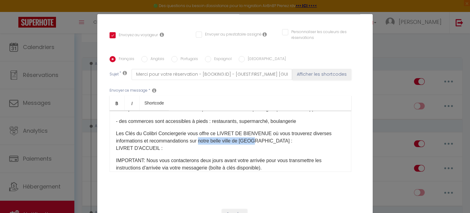
drag, startPoint x: 198, startPoint y: 148, endPoint x: 252, endPoint y: 147, distance: 53.9
click at [252, 147] on p "Les Clés du Colibri Conciergerie vous offre ce LIVRET DE BIENVENUE où vous trou…" at bounding box center [230, 141] width 229 height 22
click at [236, 149] on p "Les Clés du Colibri Conciergerie vous offre ce LIVRET DE BIENVENUE où vous trou…" at bounding box center [230, 141] width 229 height 22
drag, startPoint x: 152, startPoint y: 156, endPoint x: 133, endPoint y: 155, distance: 19.4
click at [133, 152] on p "Les Clés du Colibri Conciergerie vous offre ce LIVRET DE BIENVENUE où vous trou…" at bounding box center [230, 141] width 229 height 22
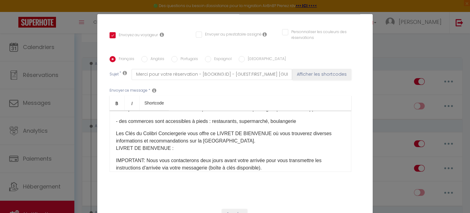
click at [175, 152] on p "Les Clés du Colibri Conciergerie vous offre ce LIVRET DE BIENVENUE où vous trou…" at bounding box center [230, 141] width 229 height 22
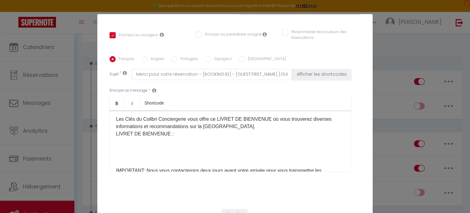
scroll to position [118, 0]
click at [182, 138] on p "Les Clés du Colibri Conciergerie vous offre ce LIVRET DE BIENVENUE où vous trou…" at bounding box center [230, 127] width 229 height 22
drag, startPoint x: 165, startPoint y: 143, endPoint x: 113, endPoint y: 143, distance: 52.3
click at [113, 143] on div "Merci [GUEST:FIRST_NAME] pour votre réservation à [RENTAL:NAME] 🙏​ Afin de prép…" at bounding box center [231, 141] width 242 height 61
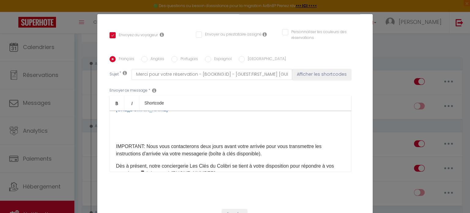
scroll to position [156, 0]
click at [183, 138] on p "​" at bounding box center [230, 133] width 229 height 7
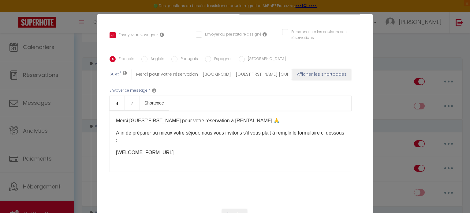
scroll to position [137, 0]
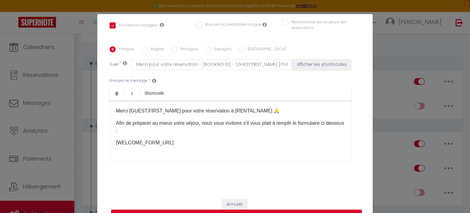
click at [304, 210] on button "Mettre à jour" at bounding box center [236, 215] width 251 height 12
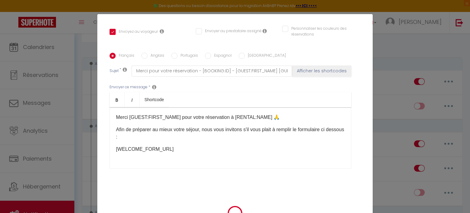
scroll to position [131, 0]
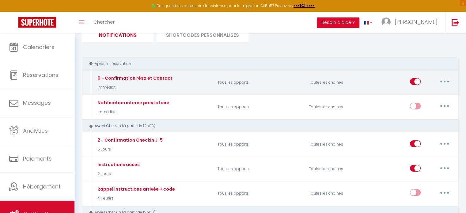
click at [448, 82] on button "button" at bounding box center [444, 82] width 17 height 10
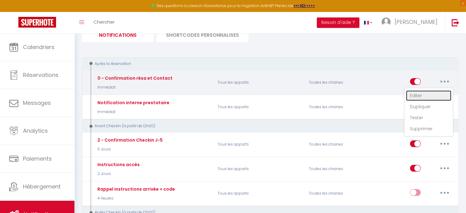
click at [419, 95] on link "Editer" at bounding box center [428, 95] width 45 height 10
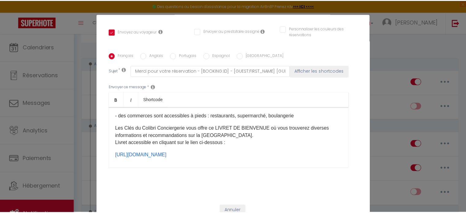
scroll to position [0, 0]
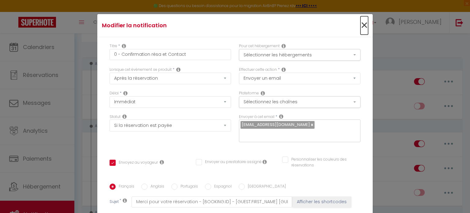
click at [361, 25] on span "×" at bounding box center [365, 25] width 8 height 18
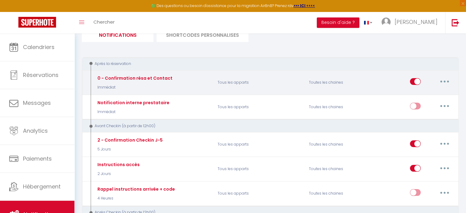
click at [441, 83] on button "button" at bounding box center [444, 82] width 17 height 10
click at [423, 116] on link "Tester" at bounding box center [428, 117] width 45 height 10
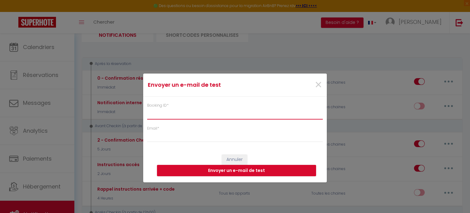
click at [196, 117] on input "Booking ID *" at bounding box center [235, 113] width 176 height 11
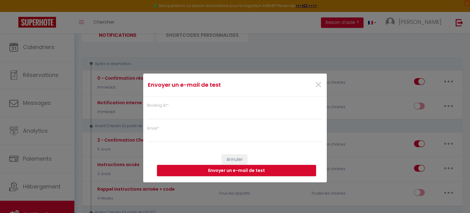
click at [313, 83] on div "×" at bounding box center [295, 84] width 61 height 13
click at [317, 85] on span "×" at bounding box center [319, 85] width 8 height 18
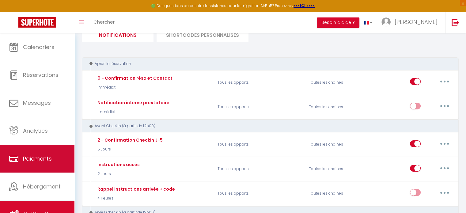
scroll to position [2, 0]
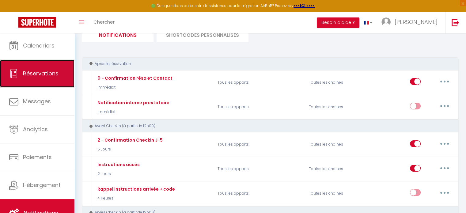
click at [50, 73] on span "Réservations" at bounding box center [41, 73] width 36 height 8
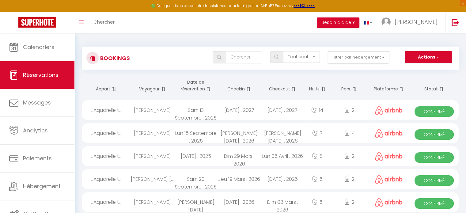
click at [271, 110] on div "[DATE] . 2027" at bounding box center [281, 110] width 43 height 20
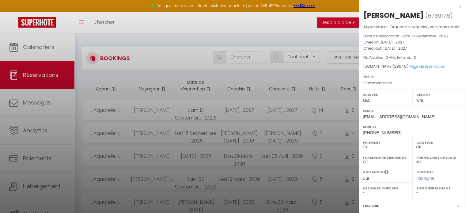
click at [433, 17] on span "6739176" at bounding box center [438, 16] width 22 height 8
copy span "6739176"
click at [127, 38] on div at bounding box center [233, 106] width 466 height 213
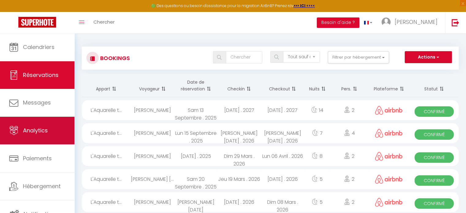
scroll to position [2, 0]
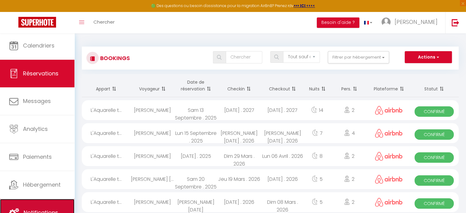
click at [48, 202] on link "Notifications" at bounding box center [37, 213] width 74 height 28
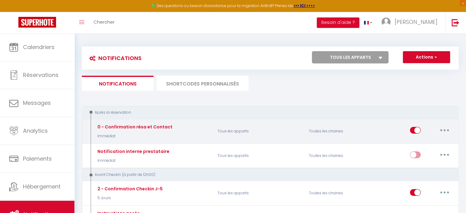
click at [443, 131] on button "button" at bounding box center [444, 130] width 17 height 10
click at [418, 167] on link "Tester" at bounding box center [428, 166] width 45 height 10
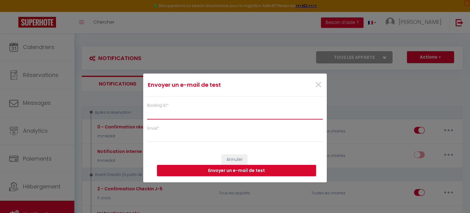
click at [169, 117] on input "Booking ID *" at bounding box center [235, 113] width 176 height 11
paste input "6739176"
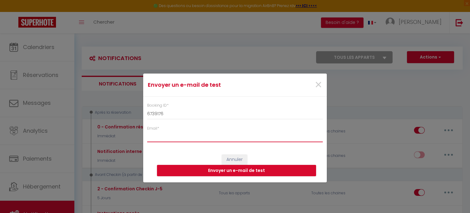
click at [159, 139] on input "Email *" at bounding box center [235, 136] width 176 height 11
click at [211, 170] on button "Envoyer un e-mail de test" at bounding box center [236, 171] width 159 height 12
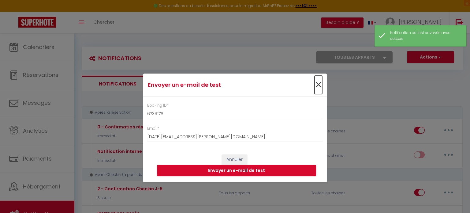
click at [322, 86] on span "×" at bounding box center [319, 85] width 8 height 18
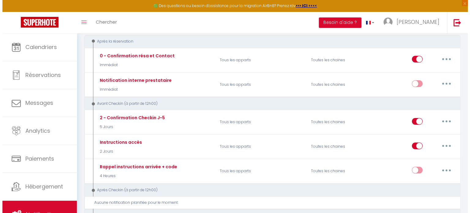
scroll to position [71, 0]
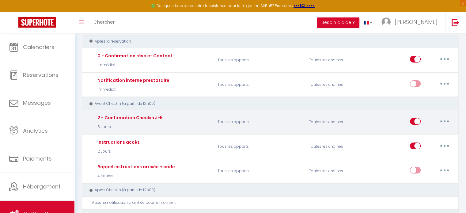
click at [447, 118] on button "button" at bounding box center [444, 121] width 17 height 10
click at [428, 132] on link "Editer" at bounding box center [428, 135] width 45 height 10
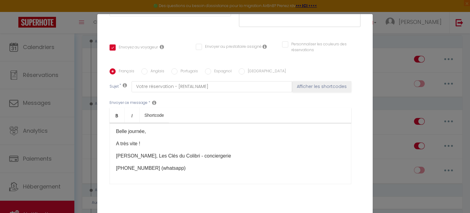
scroll to position [0, 0]
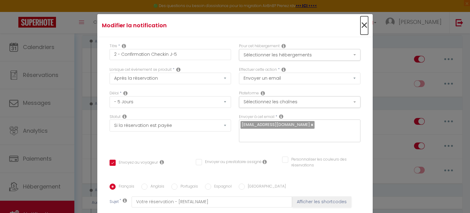
click at [361, 24] on span "×" at bounding box center [365, 25] width 8 height 18
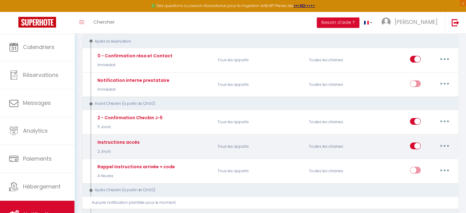
click at [445, 143] on button "button" at bounding box center [444, 146] width 17 height 10
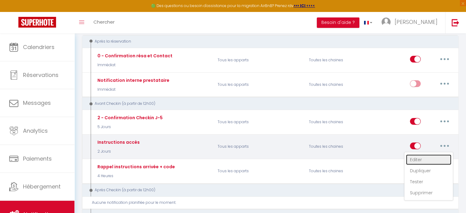
click at [411, 156] on link "Editer" at bounding box center [428, 159] width 45 height 10
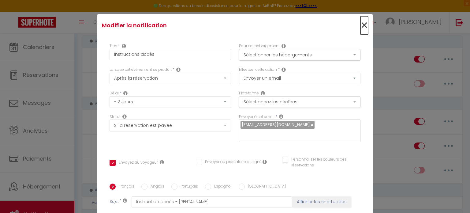
click at [361, 27] on span "×" at bounding box center [365, 25] width 8 height 18
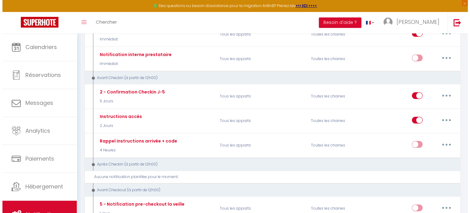
scroll to position [93, 0]
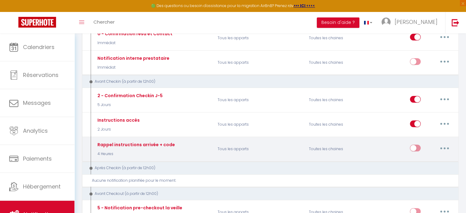
click at [440, 147] on button "button" at bounding box center [444, 148] width 17 height 10
click at [410, 160] on link "Editer" at bounding box center [428, 162] width 45 height 10
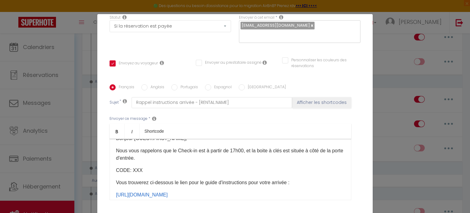
scroll to position [11, 0]
click at [129, 169] on p "CODE: XXX" at bounding box center [230, 169] width 229 height 7
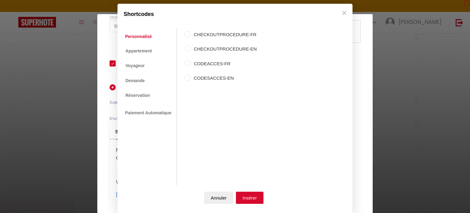
click at [209, 62] on label "CODEACCES-FR" at bounding box center [224, 63] width 66 height 7
click at [191, 62] on input "CODEACCES-FR" at bounding box center [188, 63] width 6 height 6
click at [248, 197] on button "Insérer" at bounding box center [250, 197] width 28 height 12
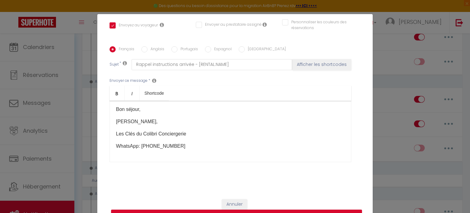
scroll to position [28, 0]
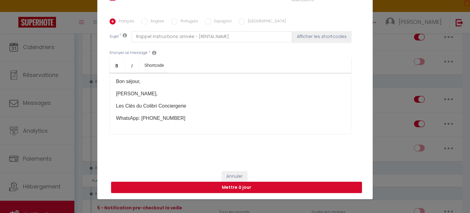
click at [324, 185] on button "Mettre à jour" at bounding box center [236, 188] width 251 height 12
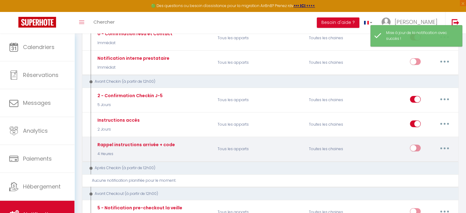
click at [445, 147] on button "button" at bounding box center [444, 148] width 17 height 10
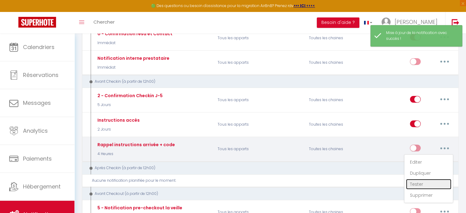
click at [417, 182] on link "Tester" at bounding box center [428, 184] width 45 height 10
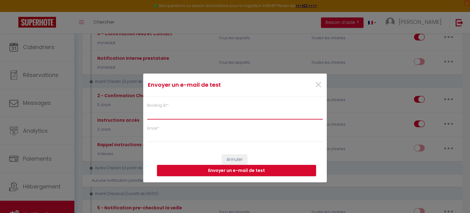
click at [217, 112] on input "Booking ID *" at bounding box center [235, 113] width 176 height 11
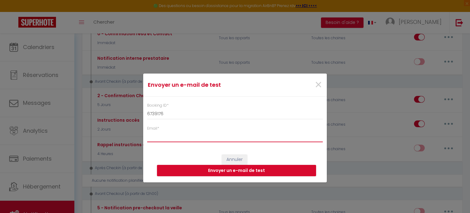
click at [187, 141] on input "Email *" at bounding box center [235, 136] width 176 height 11
click at [202, 165] on button "Envoyer un e-mail de test" at bounding box center [236, 171] width 159 height 12
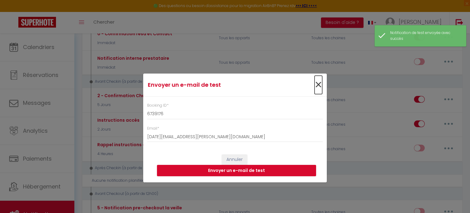
click at [316, 85] on span "×" at bounding box center [319, 85] width 8 height 18
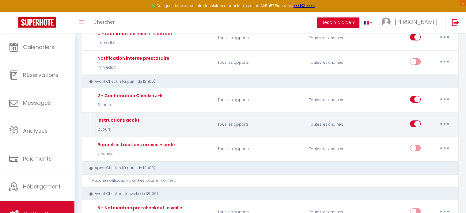
click at [444, 123] on icon "button" at bounding box center [444, 124] width 2 height 2
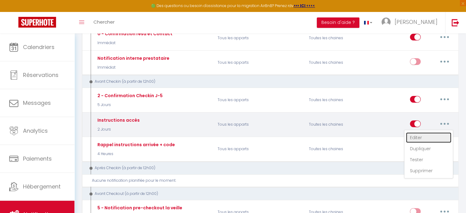
click at [422, 136] on link "Editer" at bounding box center [428, 137] width 45 height 10
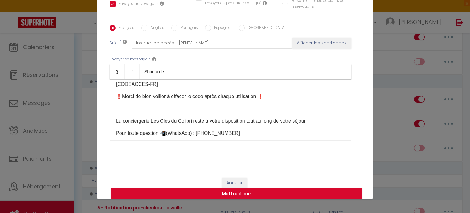
scroll to position [125, 0]
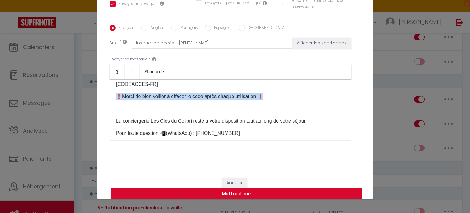
drag, startPoint x: 269, startPoint y: 99, endPoint x: 112, endPoint y: 95, distance: 157.4
click at [112, 95] on div "Bonjour [GUEST:FIRST_NAME], Nous vous contactons dans le cadre de votre séjour …" at bounding box center [231, 109] width 242 height 61
copy p "❗Merci de bien veiller à effacer le code après chaque utilisation ❗"
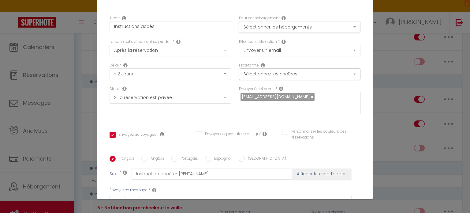
scroll to position [0, 0]
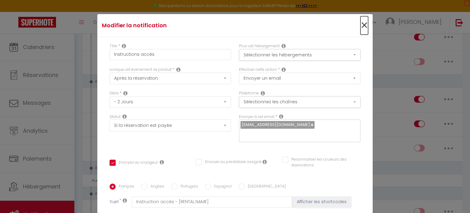
click at [361, 27] on span "×" at bounding box center [365, 25] width 8 height 18
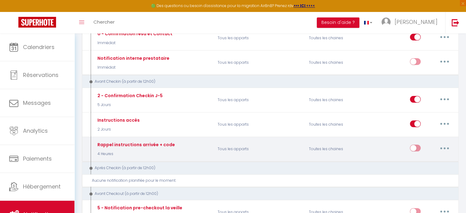
click at [444, 147] on icon "button" at bounding box center [444, 148] width 2 height 2
click at [418, 159] on link "Editer" at bounding box center [428, 162] width 45 height 10
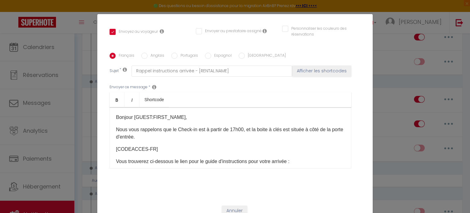
scroll to position [131, 0]
click at [209, 148] on p "[CODEACCES-FR]​" at bounding box center [230, 148] width 229 height 7
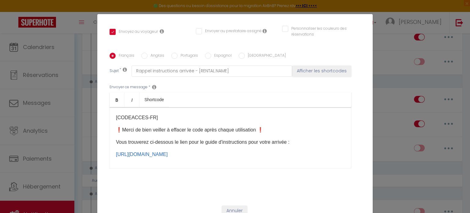
scroll to position [32, 0]
click at [278, 134] on div "Bonjour [GUEST:FIRST_NAME], Nous vous rappelons que le Check-in est à partir de…" at bounding box center [231, 137] width 242 height 61
click at [273, 127] on p "❗Merci de bien veiller à effacer le code après chaque utilisation ❗ ​" at bounding box center [230, 129] width 229 height 7
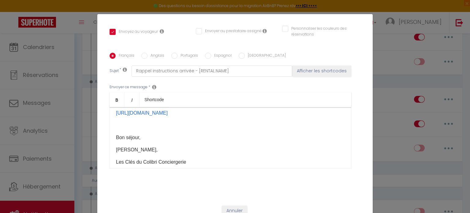
scroll to position [137, 0]
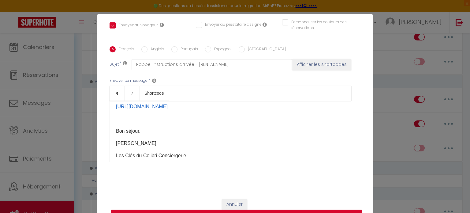
click at [276, 210] on button "Mettre à jour" at bounding box center [236, 215] width 251 height 12
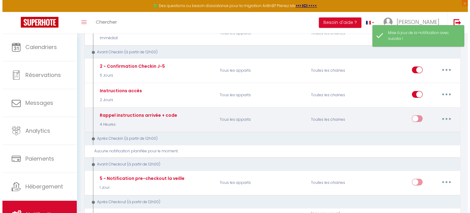
scroll to position [125, 0]
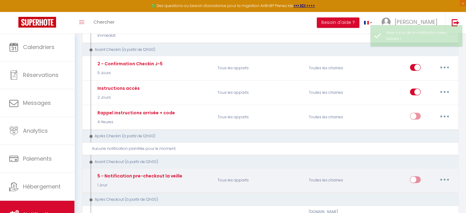
click at [445, 176] on button "button" at bounding box center [444, 179] width 17 height 10
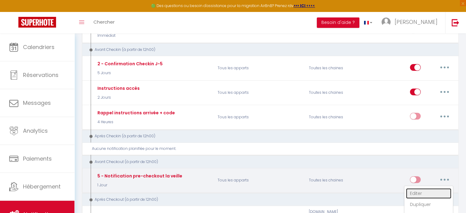
click at [416, 189] on link "Editer" at bounding box center [428, 193] width 45 height 10
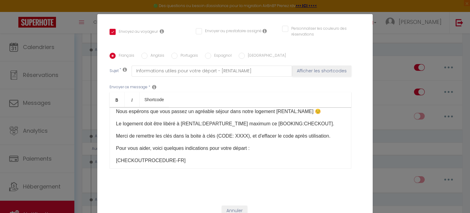
scroll to position [18, 0]
click at [332, 137] on p "Merci de remettre les clés dans la boite à clés (CODE: XXXX), et d'effacer le c…" at bounding box center [230, 135] width 229 height 7
drag, startPoint x: 235, startPoint y: 147, endPoint x: 206, endPoint y: 147, distance: 29.1
click at [206, 147] on p "❗Merci de bien veiller à effacer le code après chaque utilisation ❗ ​" at bounding box center [230, 147] width 229 height 7
click at [227, 149] on p "❗Merci de bien veiller à effacer le code utilisation ❗ ​" at bounding box center [230, 147] width 229 height 7
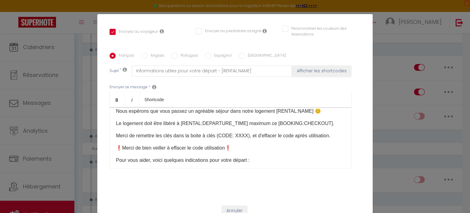
click at [270, 147] on p "❗Merci de bien veiller à effacer le code utilisation❗ ​" at bounding box center [230, 147] width 229 height 7
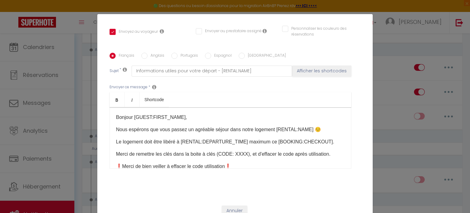
scroll to position [0, 0]
drag, startPoint x: 245, startPoint y: 153, endPoint x: 233, endPoint y: 154, distance: 12.0
click at [233, 154] on p "Merci de remettre les clés dans la boite à clés (CODE: XXXX), et d'effacer le c…" at bounding box center [230, 153] width 229 height 7
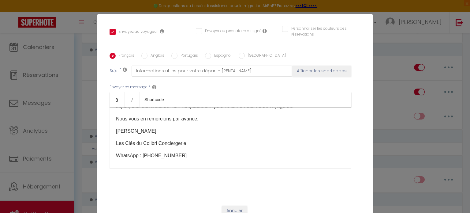
scroll to position [137, 0]
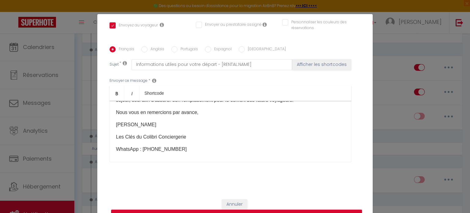
click at [270, 209] on button "Mettre à jour" at bounding box center [236, 215] width 251 height 12
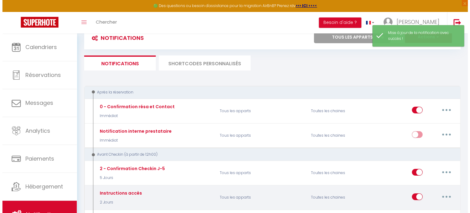
scroll to position [0, 0]
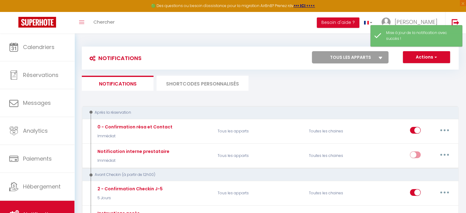
click at [202, 89] on li "SHORTCODES PERSONNALISÉS" at bounding box center [202, 83] width 92 height 15
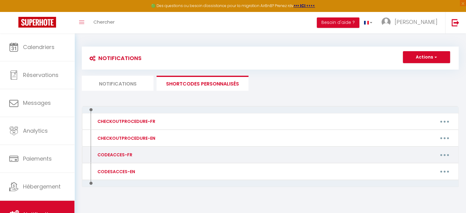
click at [445, 152] on button "button" at bounding box center [444, 155] width 17 height 10
click at [413, 166] on link "Editer" at bounding box center [428, 168] width 45 height 10
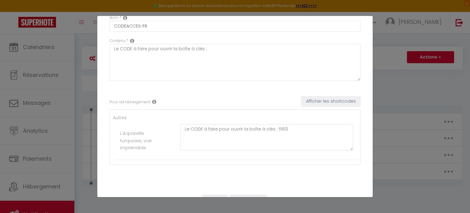
scroll to position [30, 0]
drag, startPoint x: 274, startPoint y: 128, endPoint x: 177, endPoint y: 128, distance: 97.0
click at [177, 128] on div "Le CODE à faire pour ouvrir la boîte à clés : 5613" at bounding box center [266, 140] width 181 height 32
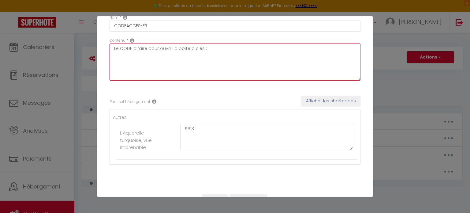
click at [186, 52] on textarea "Le CODE à faire pour ouvrir la boîte à clés :" at bounding box center [235, 61] width 251 height 37
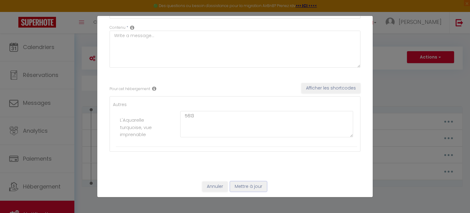
click at [248, 187] on button "Mettre à jour" at bounding box center [248, 186] width 37 height 10
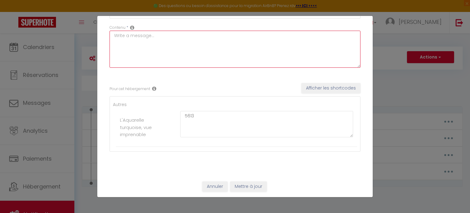
click at [263, 49] on textarea at bounding box center [235, 49] width 251 height 37
paste textarea "Le CODE à faire pour ouvrir la boîte à clés :"
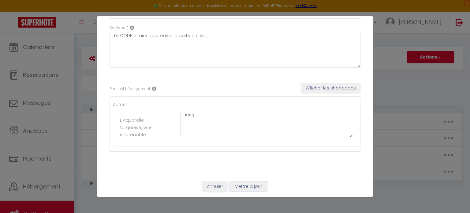
click at [253, 183] on button "Mettre à jour" at bounding box center [248, 186] width 37 height 10
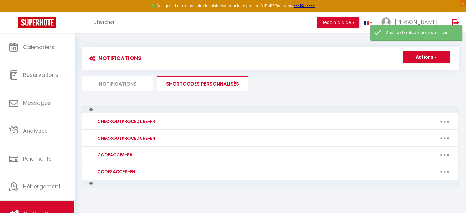
click at [128, 82] on li "Notifications" at bounding box center [118, 83] width 72 height 15
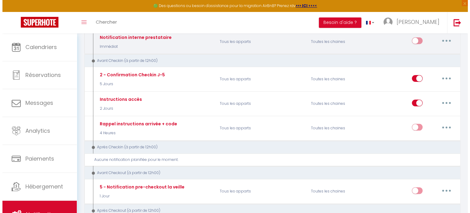
scroll to position [120, 0]
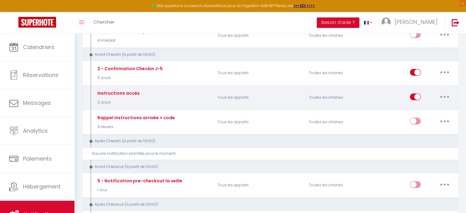
click at [444, 96] on icon "button" at bounding box center [444, 97] width 2 height 2
click at [422, 107] on link "Editer" at bounding box center [428, 110] width 45 height 10
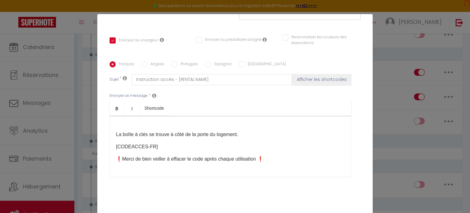
scroll to position [100, 0]
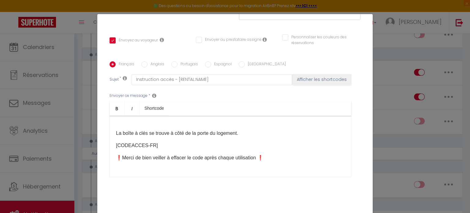
click at [244, 134] on p "La boîte à clés se trouve à côté de la porte du logement." at bounding box center [230, 132] width 229 height 7
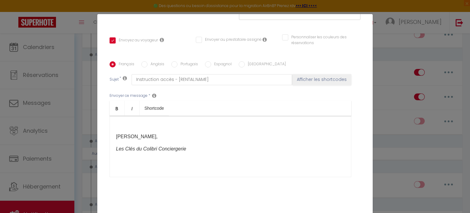
scroll to position [137, 0]
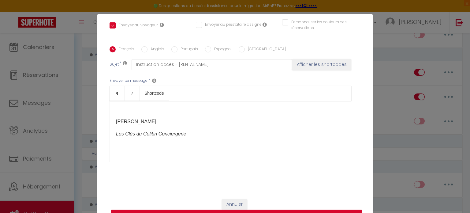
click at [292, 210] on button "Mettre à jour" at bounding box center [236, 215] width 251 height 12
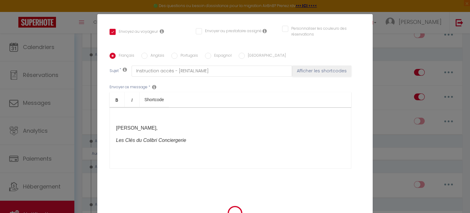
scroll to position [131, 0]
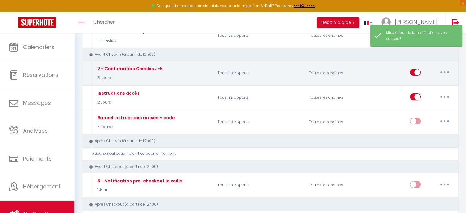
click at [446, 73] on button "button" at bounding box center [444, 72] width 17 height 10
click at [420, 83] on link "Editer" at bounding box center [428, 86] width 45 height 10
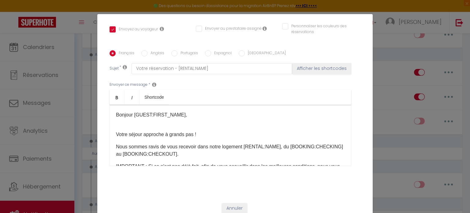
scroll to position [0, 0]
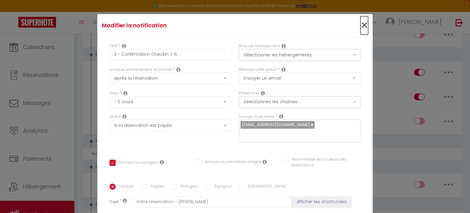
click at [361, 28] on span "×" at bounding box center [365, 25] width 8 height 18
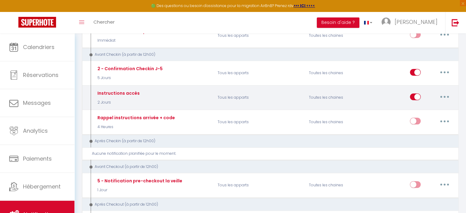
click at [443, 92] on button "button" at bounding box center [444, 97] width 17 height 10
click at [422, 108] on link "Editer" at bounding box center [428, 110] width 45 height 10
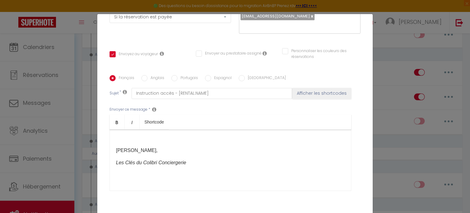
scroll to position [137, 0]
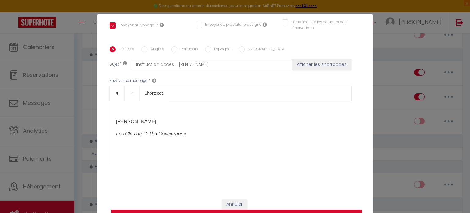
click at [315, 211] on button "Mettre à jour" at bounding box center [236, 215] width 251 height 12
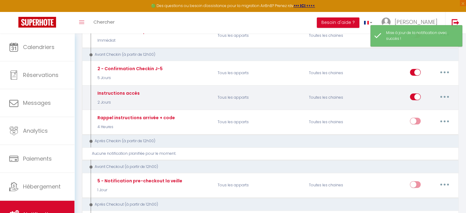
click at [446, 95] on button "button" at bounding box center [444, 97] width 17 height 10
click at [423, 131] on link "Tester" at bounding box center [428, 132] width 45 height 10
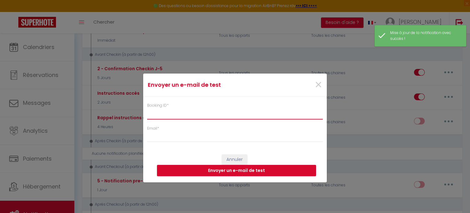
click at [242, 110] on input "Booking ID *" at bounding box center [235, 113] width 176 height 11
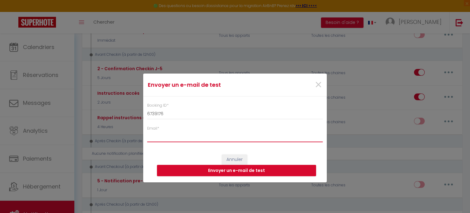
click at [234, 134] on input "Email *" at bounding box center [235, 136] width 176 height 11
click at [249, 169] on button "Envoyer un e-mail de test" at bounding box center [236, 171] width 159 height 12
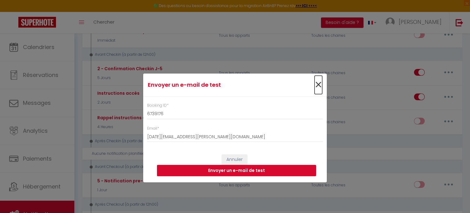
click at [320, 84] on span "×" at bounding box center [319, 85] width 8 height 18
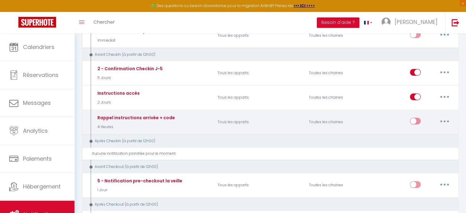
click at [447, 119] on button "button" at bounding box center [444, 121] width 17 height 10
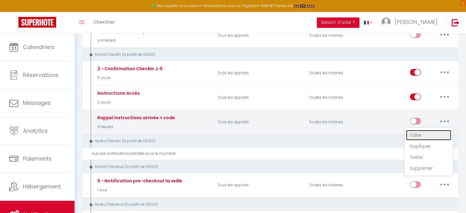
click at [419, 130] on link "Editer" at bounding box center [428, 135] width 45 height 10
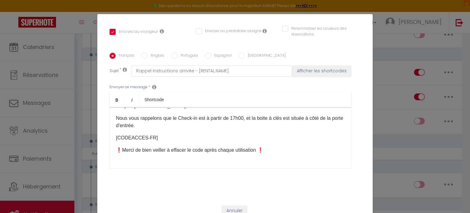
scroll to position [6, 0]
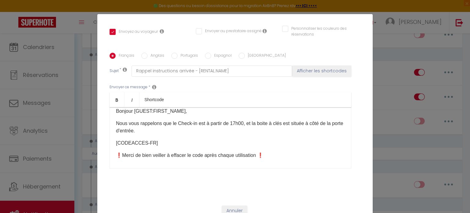
click at [170, 136] on div "Bonjour [GUEST:FIRST_NAME], Nous vous rappelons que le Check-in est à partir de…" at bounding box center [231, 137] width 242 height 61
click at [164, 131] on p "Nous vous rappelons que le Check-in est à partir de 17h00, et la boite à clés e…" at bounding box center [230, 127] width 229 height 15
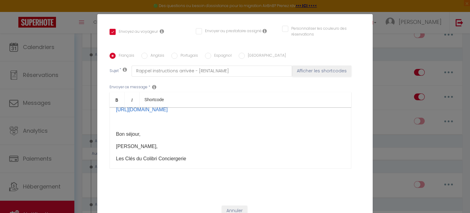
scroll to position [137, 0]
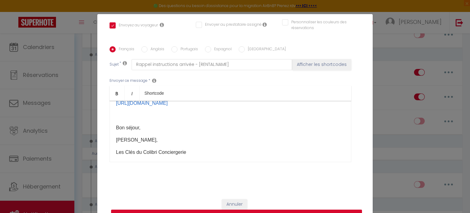
click at [285, 211] on button "Mettre à jour" at bounding box center [236, 215] width 251 height 12
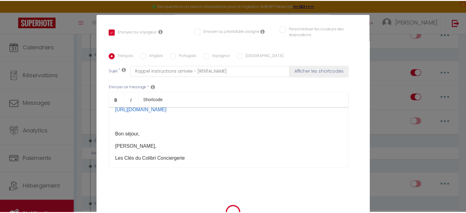
scroll to position [131, 0]
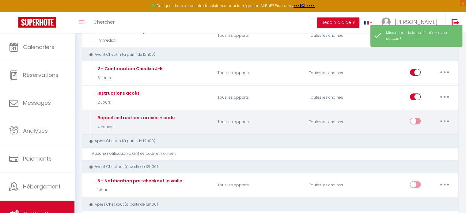
click at [444, 120] on icon "button" at bounding box center [444, 121] width 2 height 2
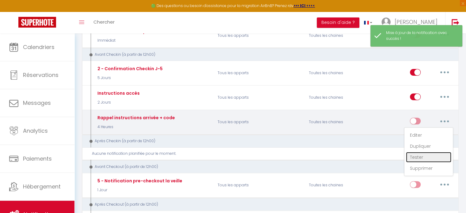
click at [421, 153] on link "Tester" at bounding box center [428, 157] width 45 height 10
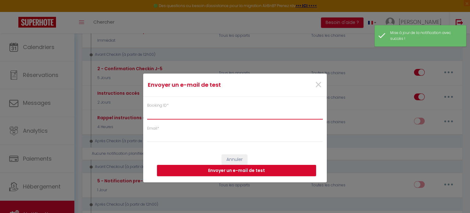
click at [204, 110] on input "Booking ID *" at bounding box center [235, 113] width 176 height 11
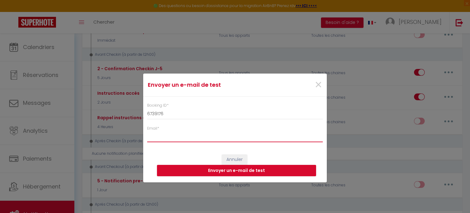
click at [163, 137] on input "Email *" at bounding box center [235, 136] width 176 height 11
click at [204, 171] on button "Envoyer un e-mail de test" at bounding box center [236, 171] width 159 height 12
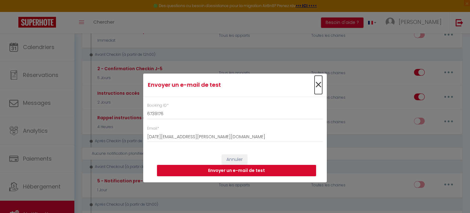
click at [320, 82] on span "×" at bounding box center [319, 85] width 8 height 18
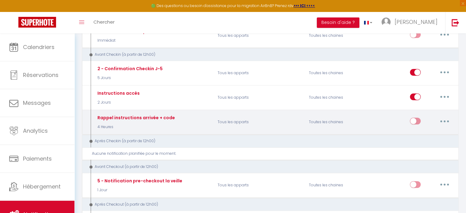
click at [414, 118] on input "checkbox" at bounding box center [415, 122] width 11 height 9
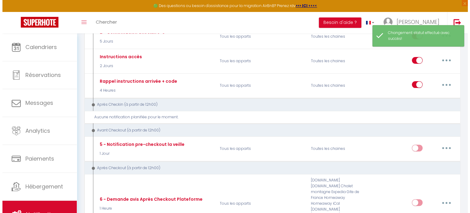
scroll to position [157, 0]
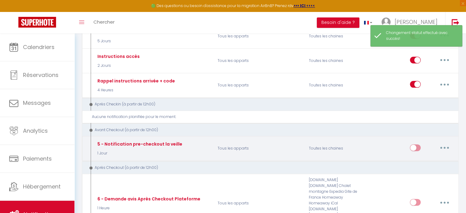
click at [441, 144] on button "button" at bounding box center [444, 148] width 17 height 10
click at [411, 158] on link "Editer" at bounding box center [428, 161] width 45 height 10
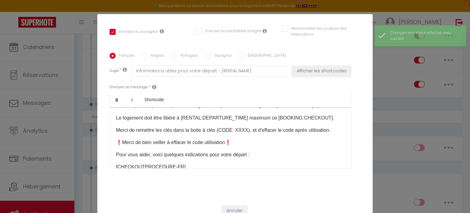
scroll to position [23, 0]
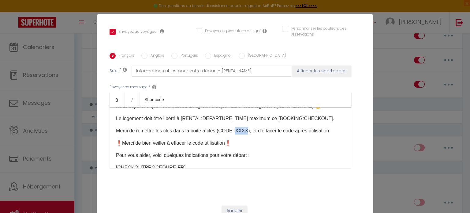
drag, startPoint x: 244, startPoint y: 131, endPoint x: 233, endPoint y: 130, distance: 11.4
click at [233, 130] on p "Merci de remettre les clés dans la boite à clés (CODE: XXXX), et d'effacer le c…" at bounding box center [230, 130] width 229 height 7
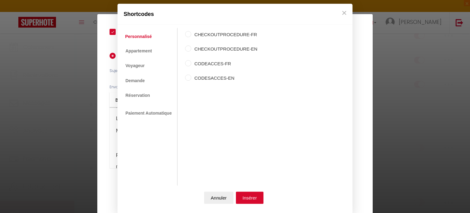
click at [205, 65] on label "CODEACCES-FR" at bounding box center [224, 63] width 66 height 7
click at [191, 65] on input "CODEACCES-FR" at bounding box center [188, 63] width 6 height 6
click at [245, 194] on button "Insérer" at bounding box center [250, 197] width 28 height 12
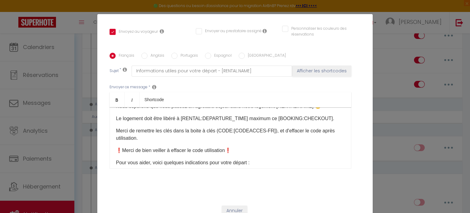
click at [277, 132] on p "Merci de remettre les clés dans la boite à clés (CODE: [CODEACCES-FR] ​ ), et d…" at bounding box center [230, 134] width 229 height 15
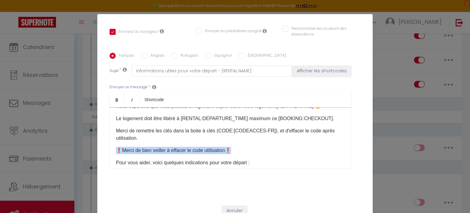
drag, startPoint x: 234, startPoint y: 152, endPoint x: 114, endPoint y: 150, distance: 120.0
click at [116, 150] on p "❗Merci de bien veiller à effacer le code utilisation❗​" at bounding box center [230, 150] width 229 height 7
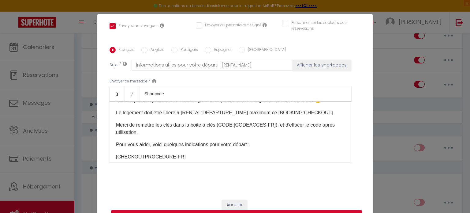
scroll to position [137, 0]
click at [264, 212] on button "Mettre à jour" at bounding box center [236, 215] width 251 height 12
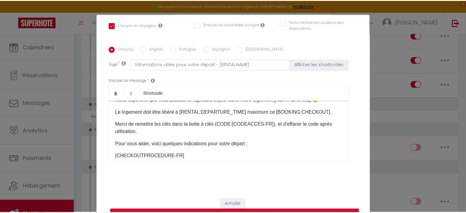
scroll to position [131, 0]
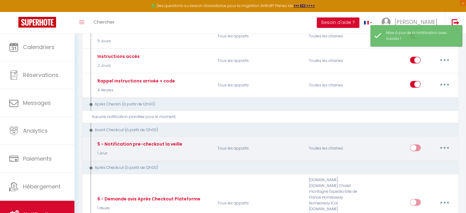
click at [441, 144] on button "button" at bounding box center [444, 148] width 17 height 10
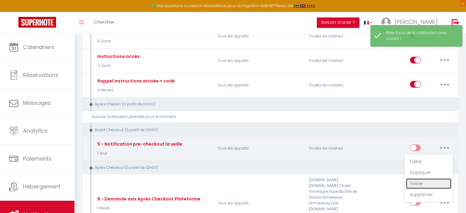
click at [415, 182] on link "Tester" at bounding box center [428, 183] width 45 height 10
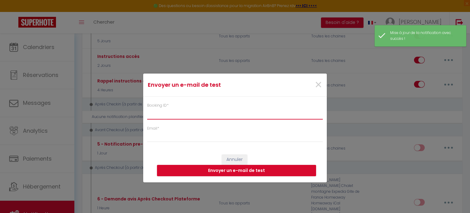
click at [234, 115] on input "Booking ID *" at bounding box center [235, 113] width 176 height 11
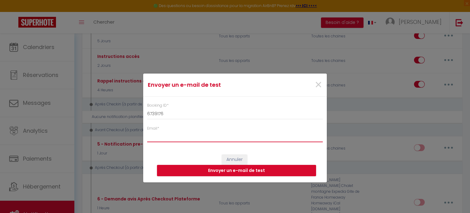
click at [208, 141] on input "Email *" at bounding box center [235, 136] width 176 height 11
click at [205, 172] on button "Envoyer un e-mail de test" at bounding box center [236, 171] width 159 height 12
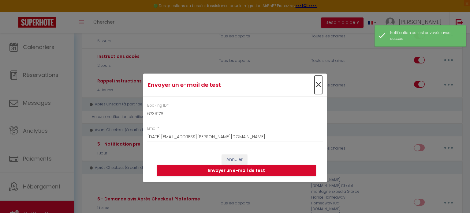
click at [319, 86] on span "×" at bounding box center [319, 85] width 8 height 18
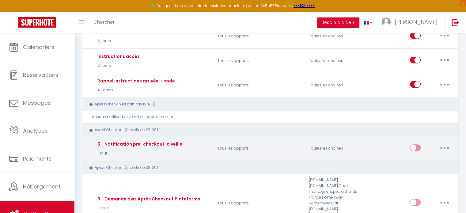
click at [417, 144] on input "checkbox" at bounding box center [415, 148] width 11 height 9
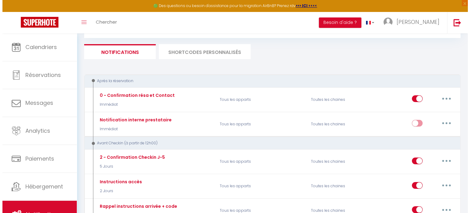
scroll to position [31, 0]
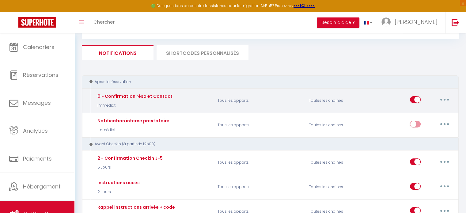
click at [439, 95] on div "Editer Dupliquer Tester Supprimer" at bounding box center [444, 100] width 17 height 10
click at [444, 99] on icon "button" at bounding box center [444, 100] width 2 height 2
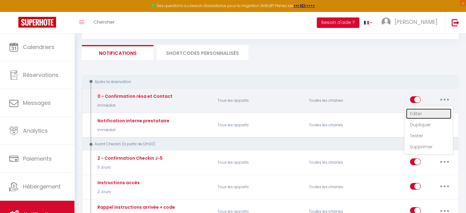
click at [420, 111] on link "Editer" at bounding box center [428, 113] width 45 height 10
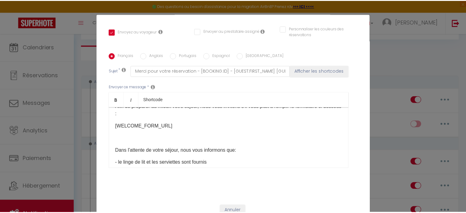
scroll to position [0, 0]
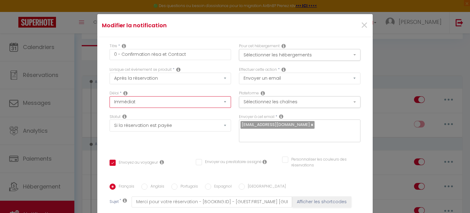
click at [220, 101] on select "Immédiat + 10 Minutes + 1 Heure + 2 Heures + 3 Heures + 4 Heures + 5 Heures + 6…" at bounding box center [171, 102] width 122 height 12
click at [230, 112] on div "Délai * Immédiat + 10 Minutes + 1 Heure + 2 Heures + 3 Heures + 4 Heures + 5 He…" at bounding box center [170, 102] width 129 height 24
click at [362, 22] on div "×" at bounding box center [327, 25] width 92 height 13
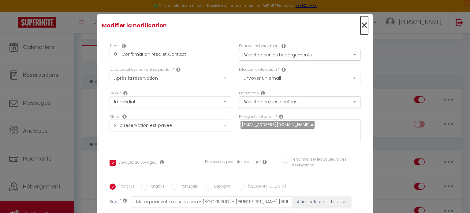
click at [361, 23] on span "×" at bounding box center [365, 25] width 8 height 18
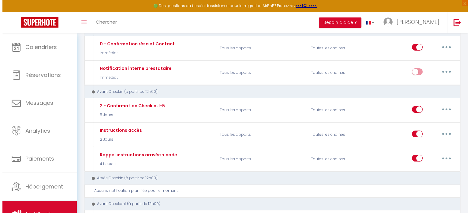
scroll to position [83, 0]
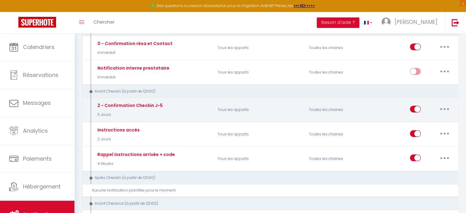
click at [446, 110] on button "button" at bounding box center [444, 109] width 17 height 10
click at [414, 122] on link "Editer" at bounding box center [428, 123] width 45 height 10
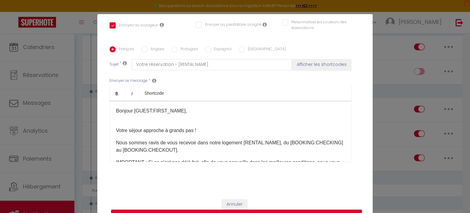
scroll to position [0, 0]
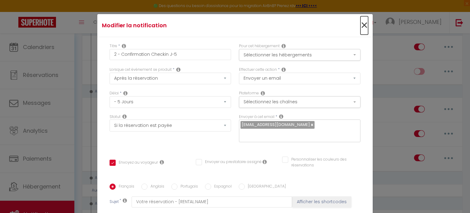
click at [361, 23] on span "×" at bounding box center [365, 25] width 8 height 18
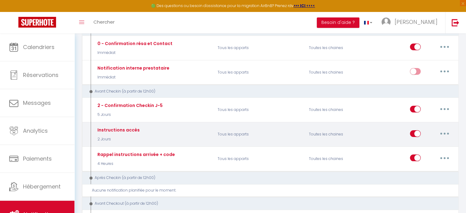
click at [441, 132] on button "button" at bounding box center [444, 134] width 17 height 10
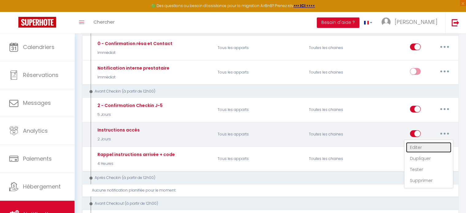
click at [416, 145] on link "Editer" at bounding box center [428, 147] width 45 height 10
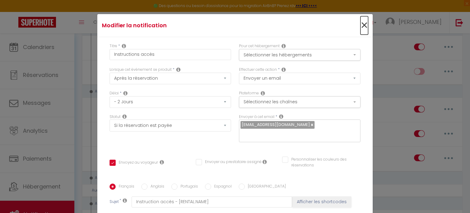
click at [361, 22] on span "×" at bounding box center [365, 25] width 8 height 18
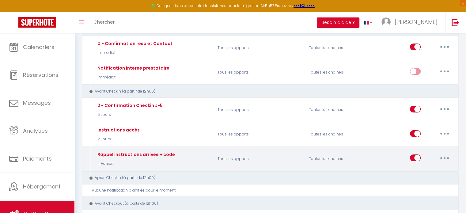
click at [449, 158] on button "button" at bounding box center [444, 158] width 17 height 10
click at [420, 169] on link "Editer" at bounding box center [428, 172] width 45 height 10
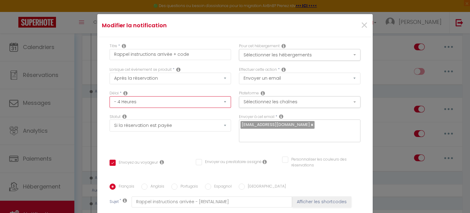
click at [223, 103] on select "Immédiat - 10 Minutes - 1 Heure - 2 Heures - 3 Heures - 4 Heures - 5 Heures - 6…" at bounding box center [171, 102] width 122 height 12
click at [110, 96] on select "Immédiat - 10 Minutes - 1 Heure - 2 Heures - 3 Heures - 4 Heures - 5 Heures - 6…" at bounding box center [171, 102] width 122 height 12
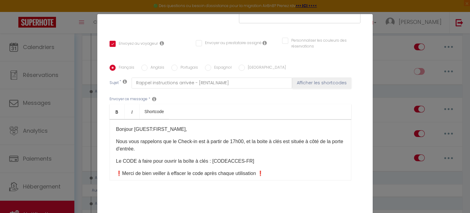
scroll to position [137, 0]
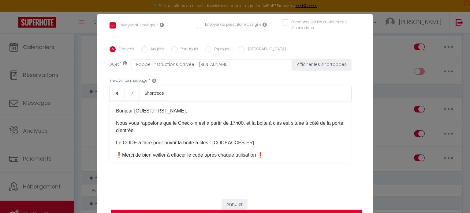
click at [299, 209] on button "Mettre à jour" at bounding box center [236, 215] width 251 height 12
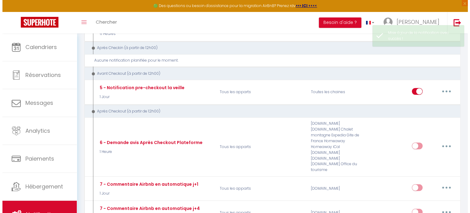
scroll to position [213, 0]
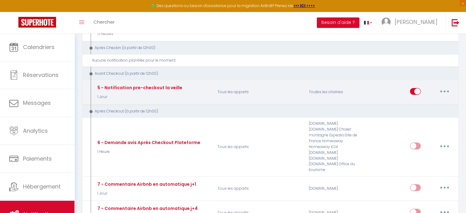
click at [450, 89] on button "button" at bounding box center [444, 91] width 17 height 10
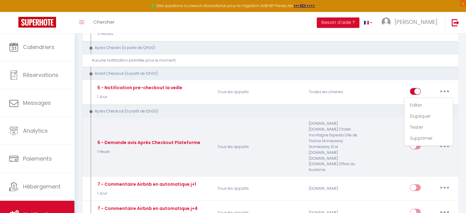
click at [299, 137] on p "Tous les apparts" at bounding box center [258, 147] width 91 height 52
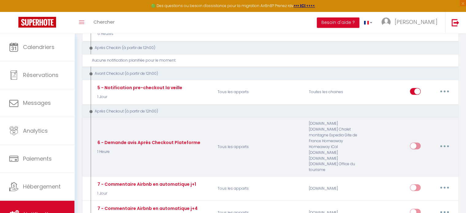
click at [443, 141] on button "button" at bounding box center [444, 146] width 17 height 10
click at [414, 155] on link "Editer" at bounding box center [428, 160] width 45 height 10
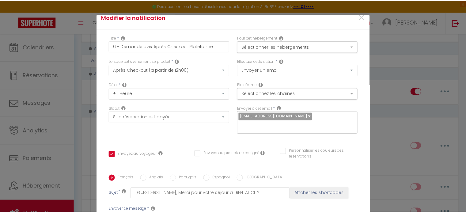
scroll to position [2, 0]
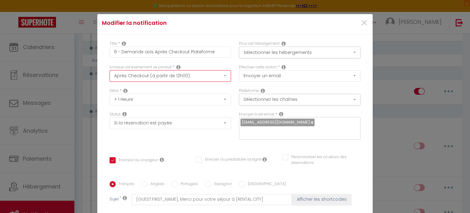
click at [219, 76] on select "Après la réservation Avant Checkin (à partir de 12h00) Après Checkin (à partir …" at bounding box center [171, 76] width 122 height 12
click at [219, 101] on select "Immédiat + 10 Minutes + 1 Heure + 2 Heures + 3 Heures + 4 Heures + 5 Heures + 6…" at bounding box center [171, 100] width 122 height 12
click at [110, 94] on select "Immédiat + 10 Minutes + 1 Heure + 2 Heures + 3 Heures + 4 Heures + 5 Heures + 6…" at bounding box center [171, 100] width 122 height 12
click at [166, 136] on div "Statut Aucun Si la réservation est payée Si réservation non payée Si la caution…" at bounding box center [170, 128] width 129 height 35
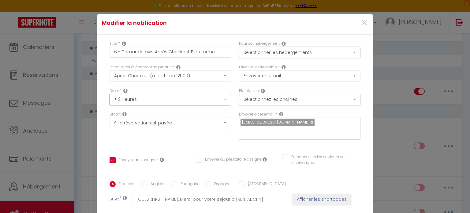
click at [201, 100] on select "Immédiat + 10 Minutes + 1 Heure + 2 Heures + 3 Heures + 4 Heures + 5 Heures + 6…" at bounding box center [171, 100] width 122 height 12
click at [110, 94] on select "Immédiat + 10 Minutes + 1 Heure + 2 Heures + 3 Heures + 4 Heures + 5 Heures + 6…" at bounding box center [171, 100] width 122 height 12
click at [148, 145] on div "Statut Aucun Si la réservation est payée Si réservation non payée Si la caution…" at bounding box center [170, 128] width 129 height 35
click at [361, 25] on span "×" at bounding box center [365, 23] width 8 height 18
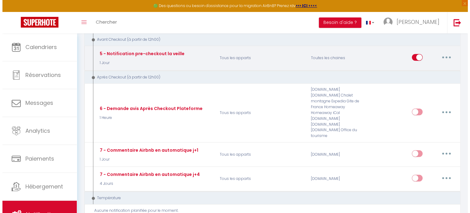
scroll to position [247, 0]
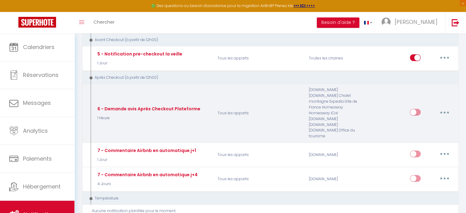
click at [443, 107] on button "button" at bounding box center [444, 112] width 17 height 10
click at [416, 121] on link "Editer" at bounding box center [428, 126] width 45 height 10
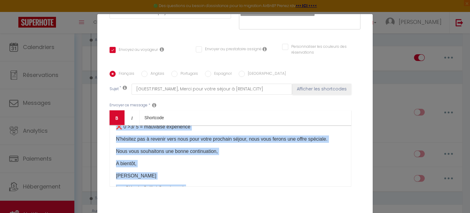
scroll to position [0, 0]
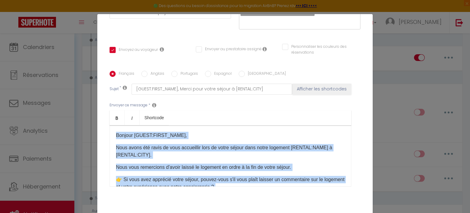
drag, startPoint x: 187, startPoint y: 156, endPoint x: 112, endPoint y: 136, distance: 77.8
click at [112, 136] on div "Bonjour [GUEST:FIRST_NAME], Nous avons été ravis de vous accueillir lors de vot…" at bounding box center [231, 155] width 242 height 61
copy div "Bonjour [GUEST:FIRST_NAME], Nous avons été ravis de vous accueillir lors de vot…"
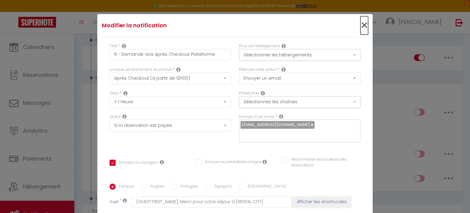
click at [361, 26] on span "×" at bounding box center [365, 25] width 8 height 18
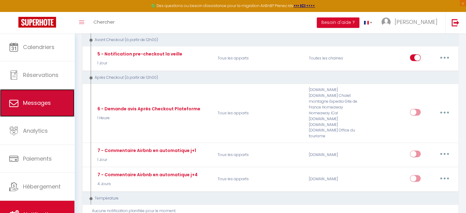
click at [46, 102] on span "Messages" at bounding box center [37, 103] width 28 height 8
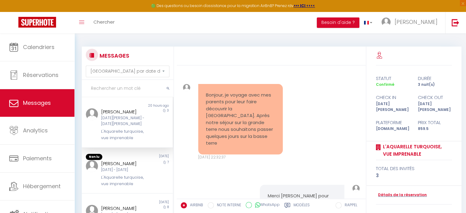
scroll to position [384, 0]
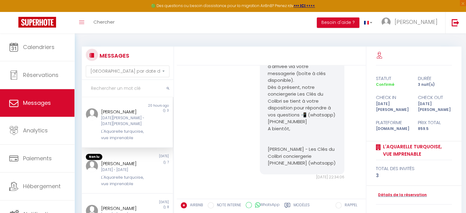
click at [299, 204] on label "Modèles" at bounding box center [301, 206] width 16 height 8
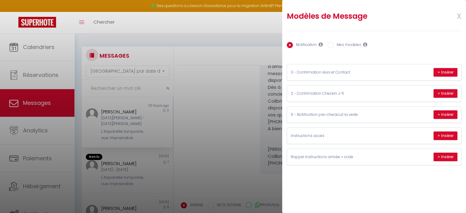
click at [459, 15] on span "x" at bounding box center [451, 15] width 19 height 14
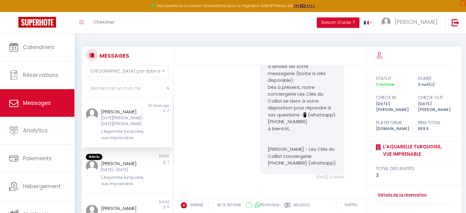
click at [123, 127] on div "[PERSON_NAME] [DATE][PERSON_NAME] - [DATE][PERSON_NAME] L'Aquarelle turquoise, …" at bounding box center [123, 124] width 53 height 33
click at [296, 202] on label "Modèles" at bounding box center [301, 206] width 16 height 8
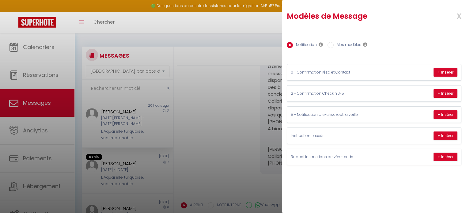
click at [339, 41] on div "Notification Mes modèles" at bounding box center [374, 45] width 174 height 13
click at [330, 44] on input "Mes modèles" at bounding box center [330, 45] width 6 height 6
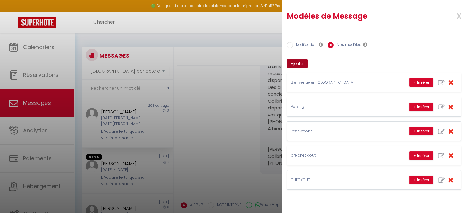
click at [299, 65] on button "Ajouter" at bounding box center [297, 63] width 21 height 9
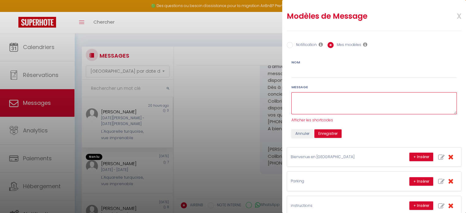
click at [304, 103] on textarea at bounding box center [373, 103] width 165 height 22
paste textarea "Bonjour [GUEST:FIRST_NAME], Nous avons été ravis de vous accueillir lors de vot…"
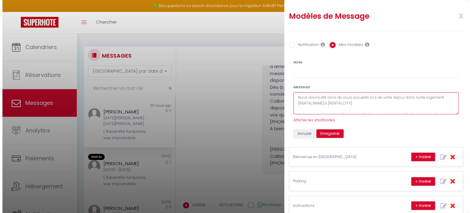
scroll to position [0, 0]
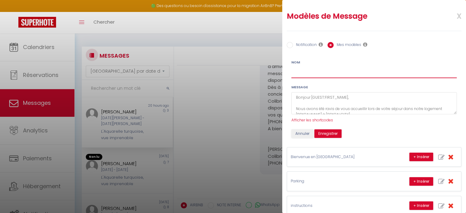
click at [296, 69] on input "Nom" at bounding box center [373, 72] width 165 height 11
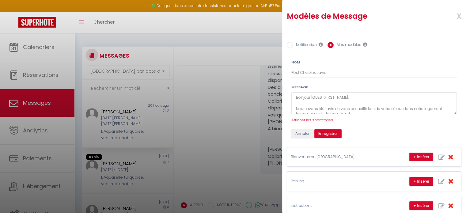
click at [327, 120] on span "Afficher les shortcodes" at bounding box center [312, 119] width 42 height 5
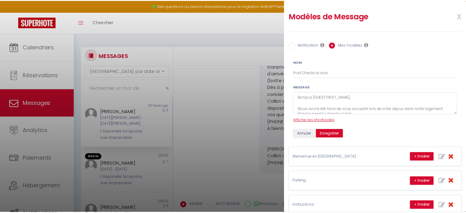
scroll to position [363, 0]
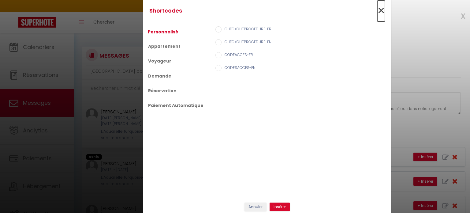
click at [377, 10] on span "×" at bounding box center [381, 11] width 8 height 18
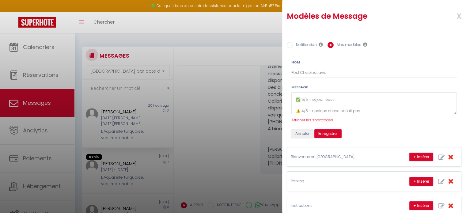
scroll to position [67, 0]
click at [321, 134] on button "Enregistrer" at bounding box center [327, 133] width 27 height 9
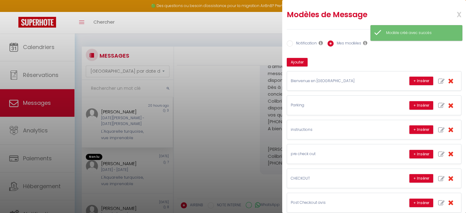
scroll to position [0, 0]
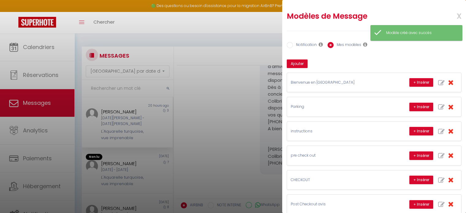
click at [451, 13] on span "x" at bounding box center [451, 15] width 19 height 14
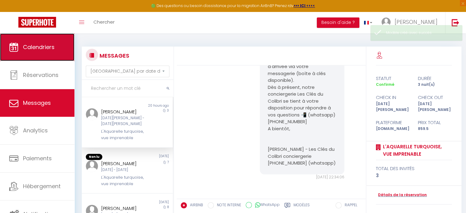
click at [28, 44] on span "Calendriers" at bounding box center [39, 47] width 32 height 8
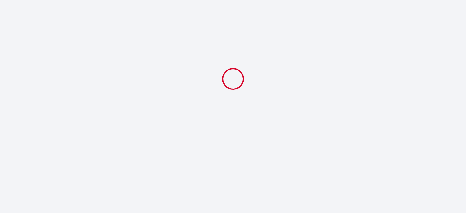
select select
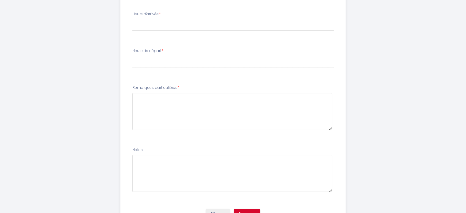
scroll to position [296, 0]
